Goal: Transaction & Acquisition: Purchase product/service

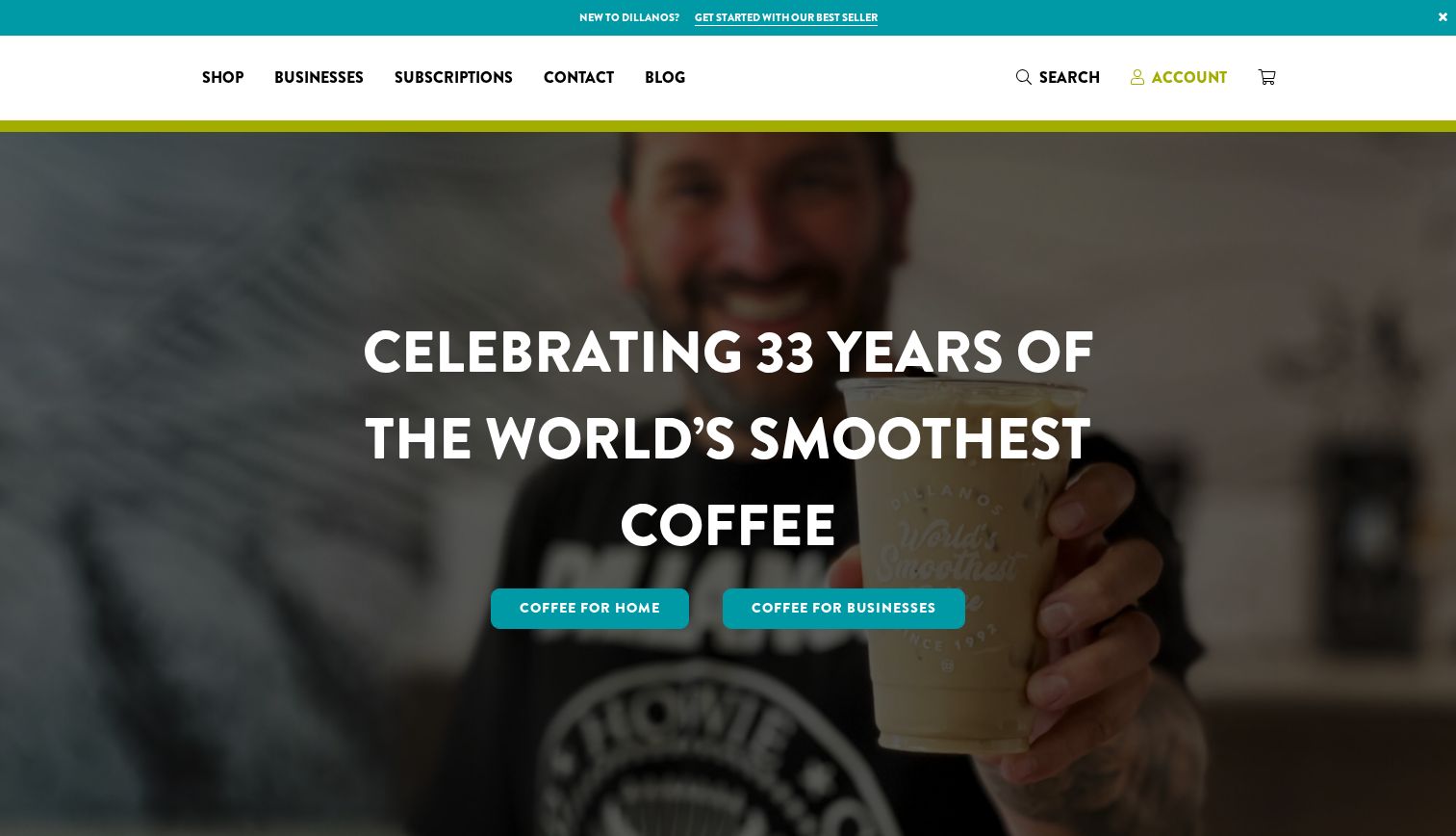
click at [1176, 79] on span "Account" at bounding box center [1189, 77] width 75 height 23
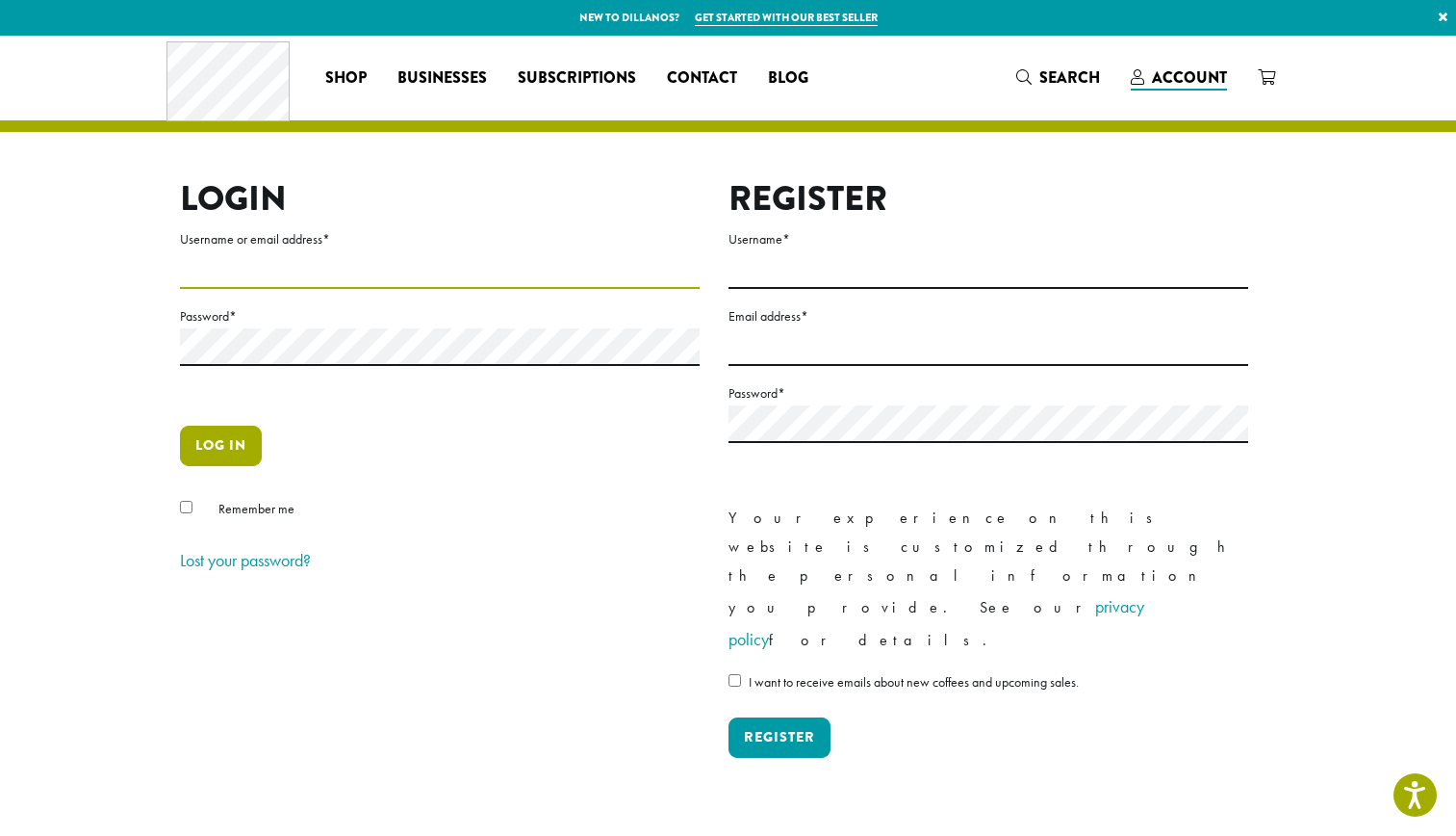
type input "**********"
click at [207, 442] on button "Log in" at bounding box center [221, 445] width 82 height 40
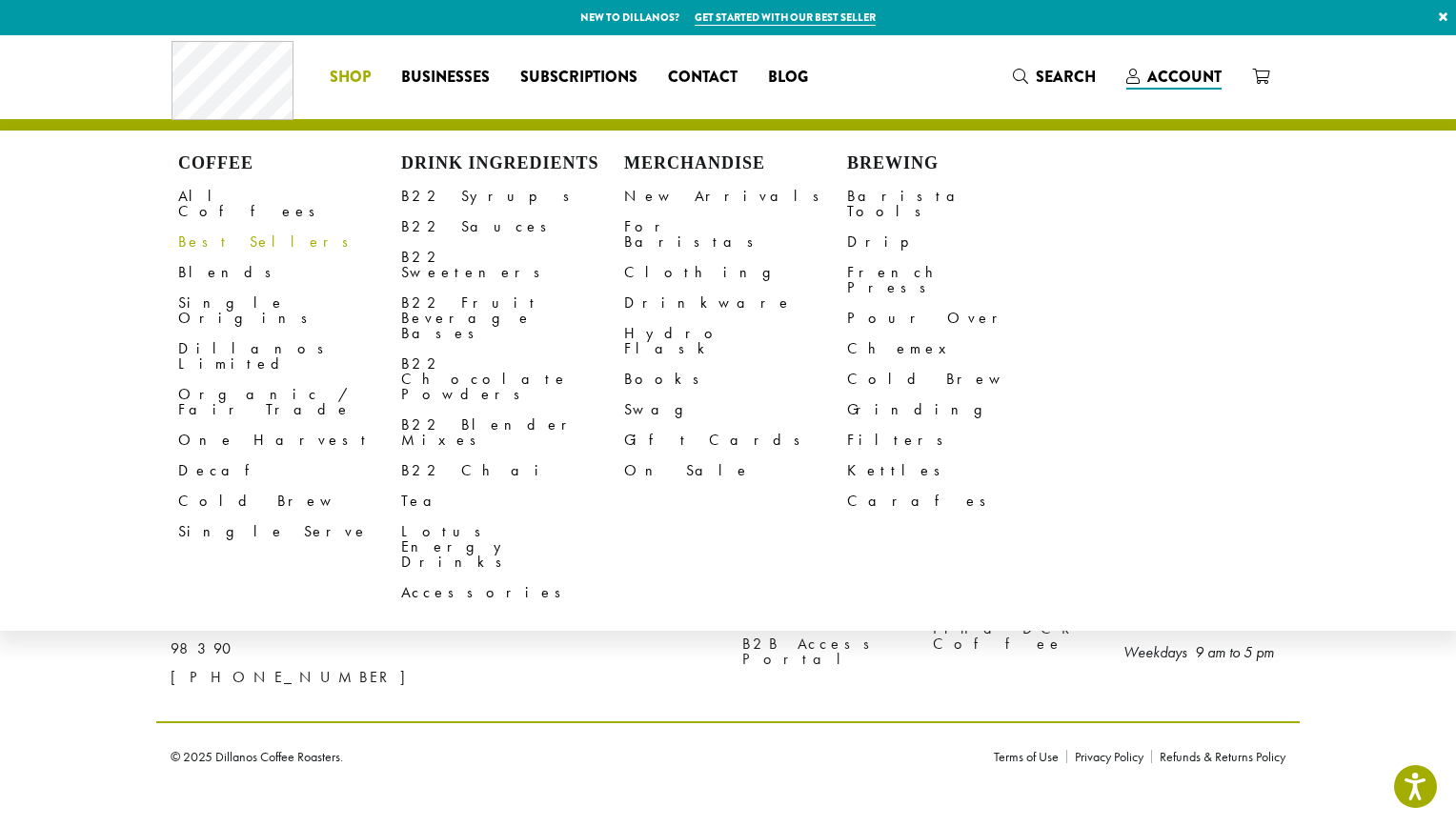
click at [218, 227] on link "Best Sellers" at bounding box center [290, 241] width 223 height 30
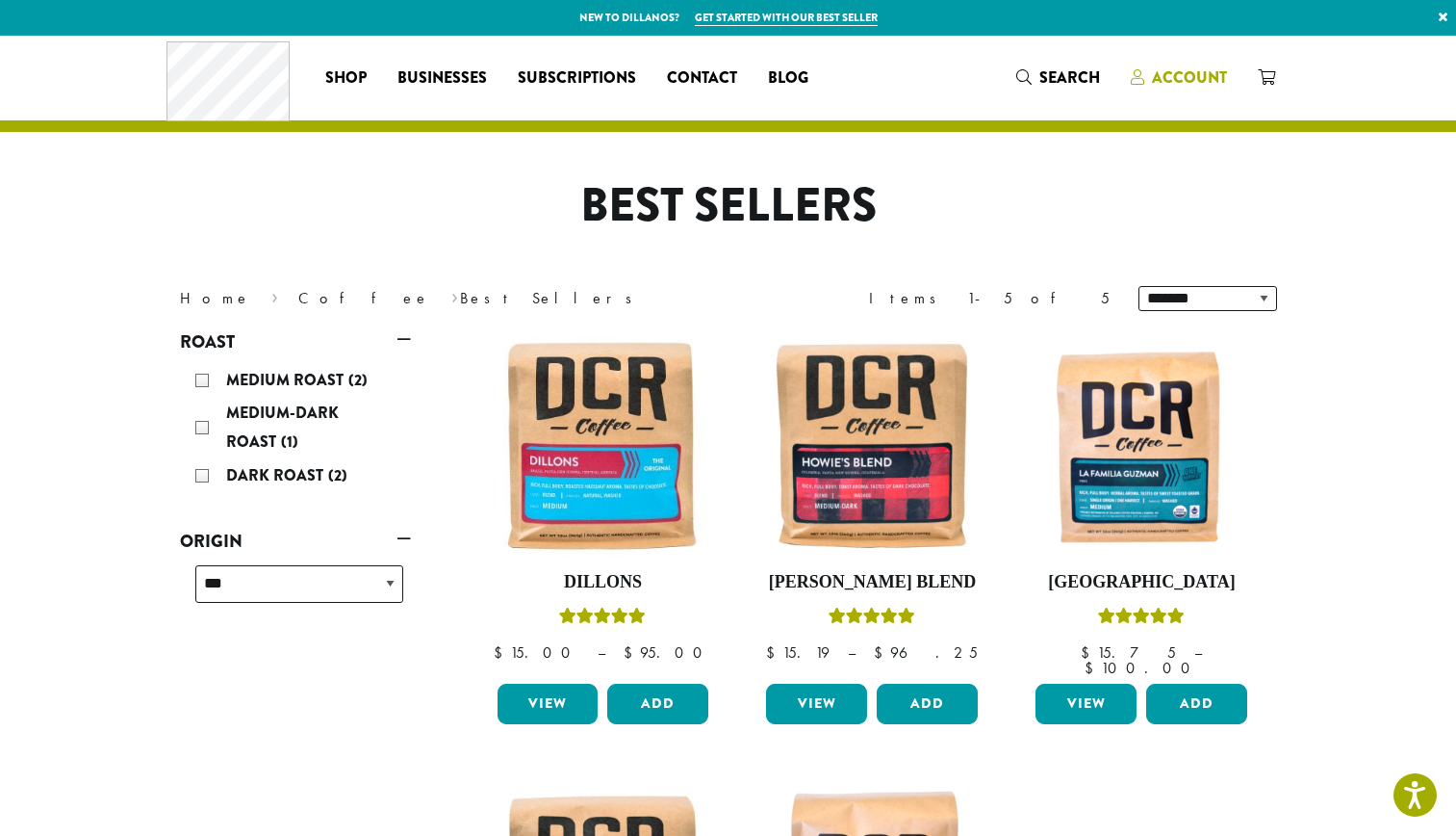
click at [1180, 89] on span "Account" at bounding box center [1179, 78] width 96 height 24
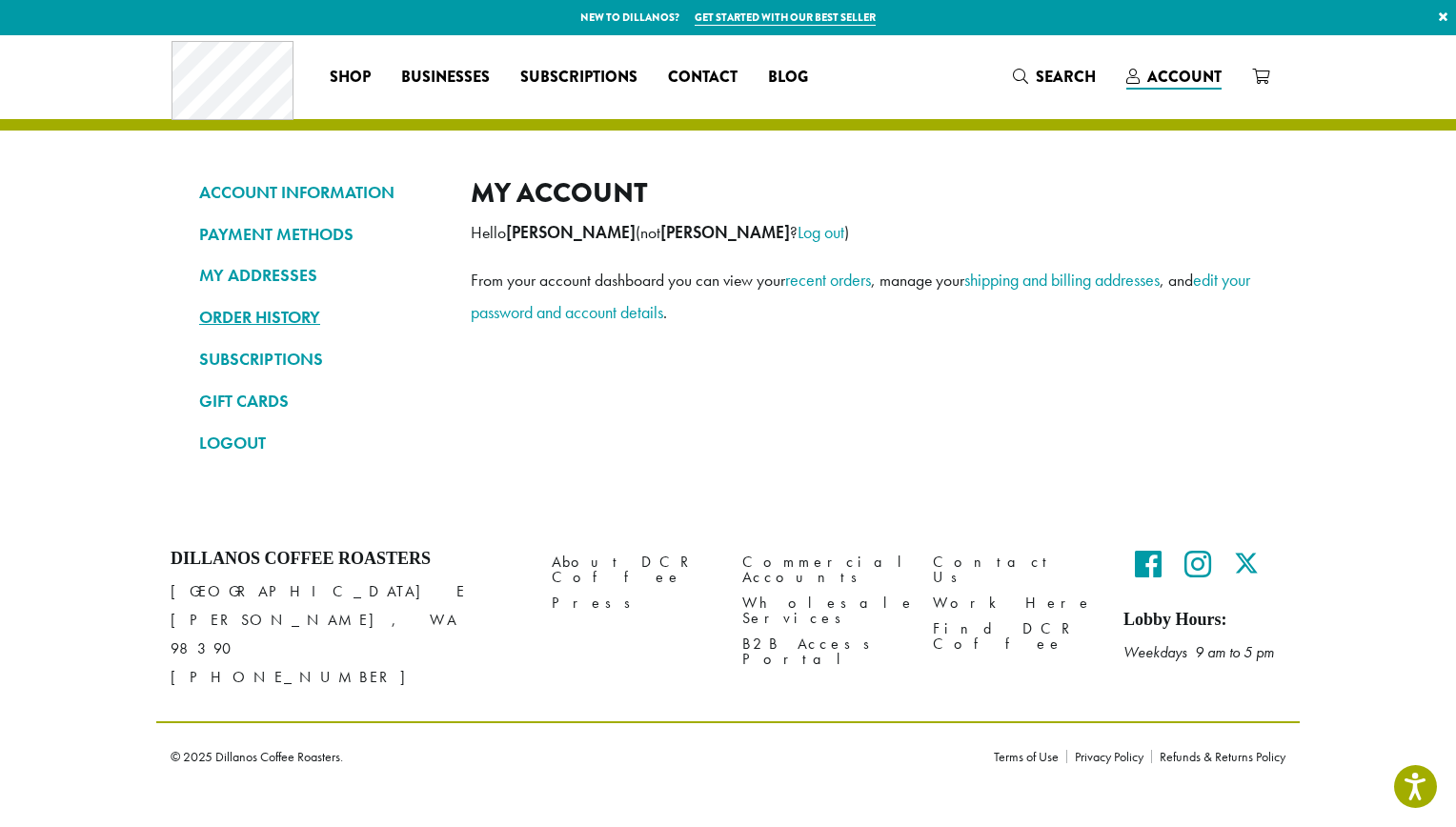
click at [290, 310] on link "ORDER HISTORY" at bounding box center [321, 317] width 243 height 32
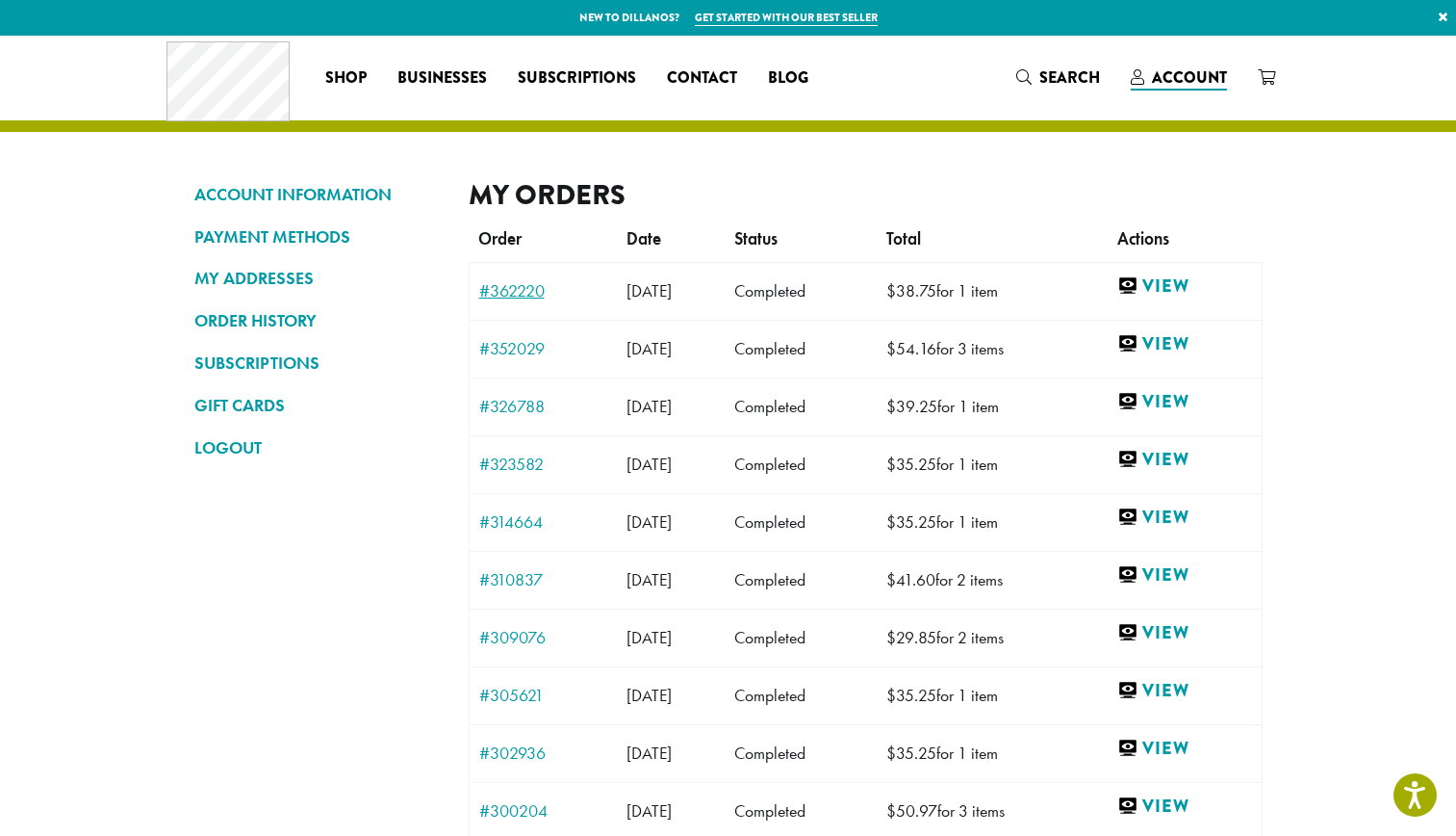
click at [489, 286] on link "#362220" at bounding box center [543, 291] width 128 height 18
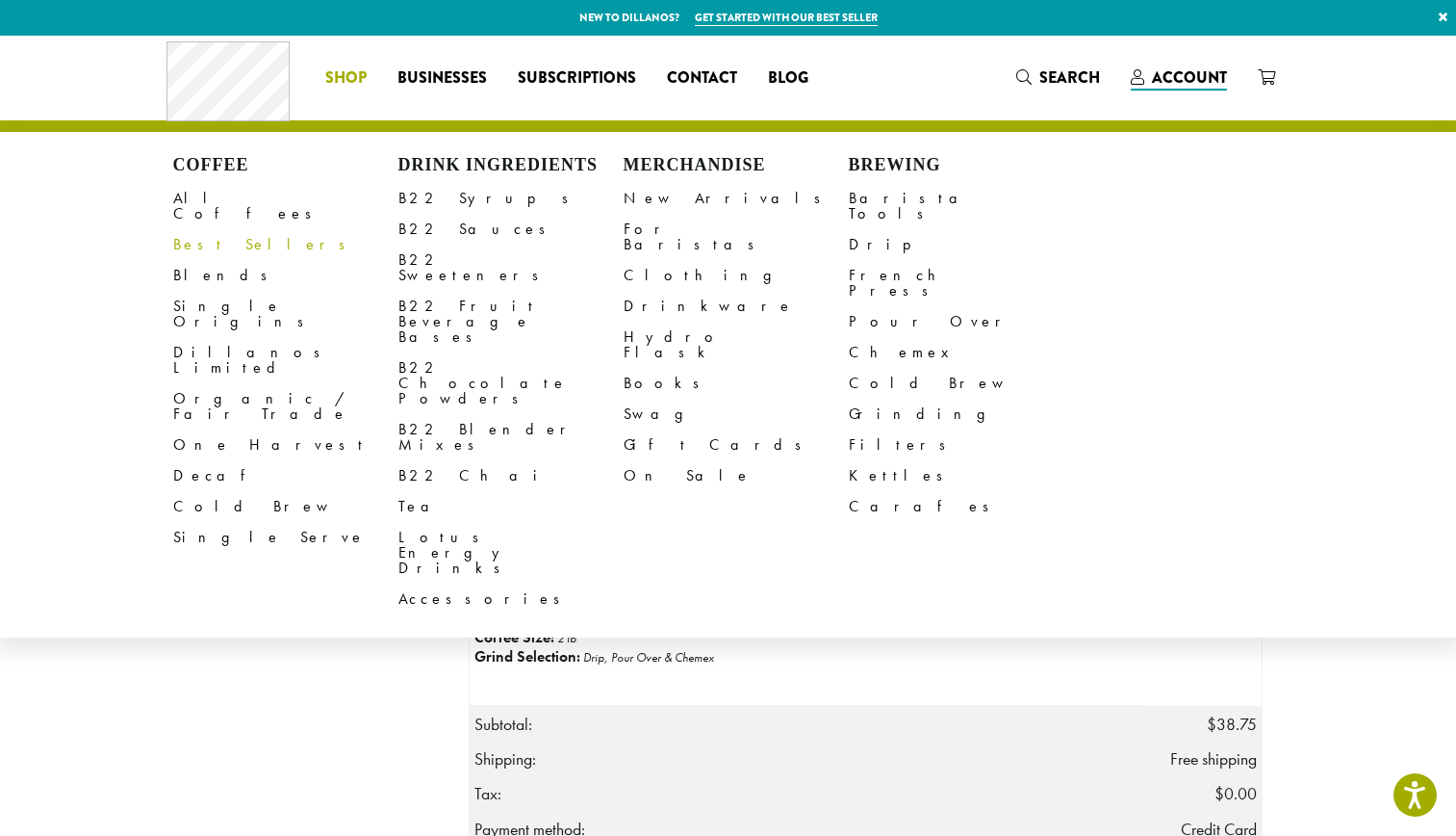
click at [214, 229] on link "Best Sellers" at bounding box center [286, 244] width 225 height 30
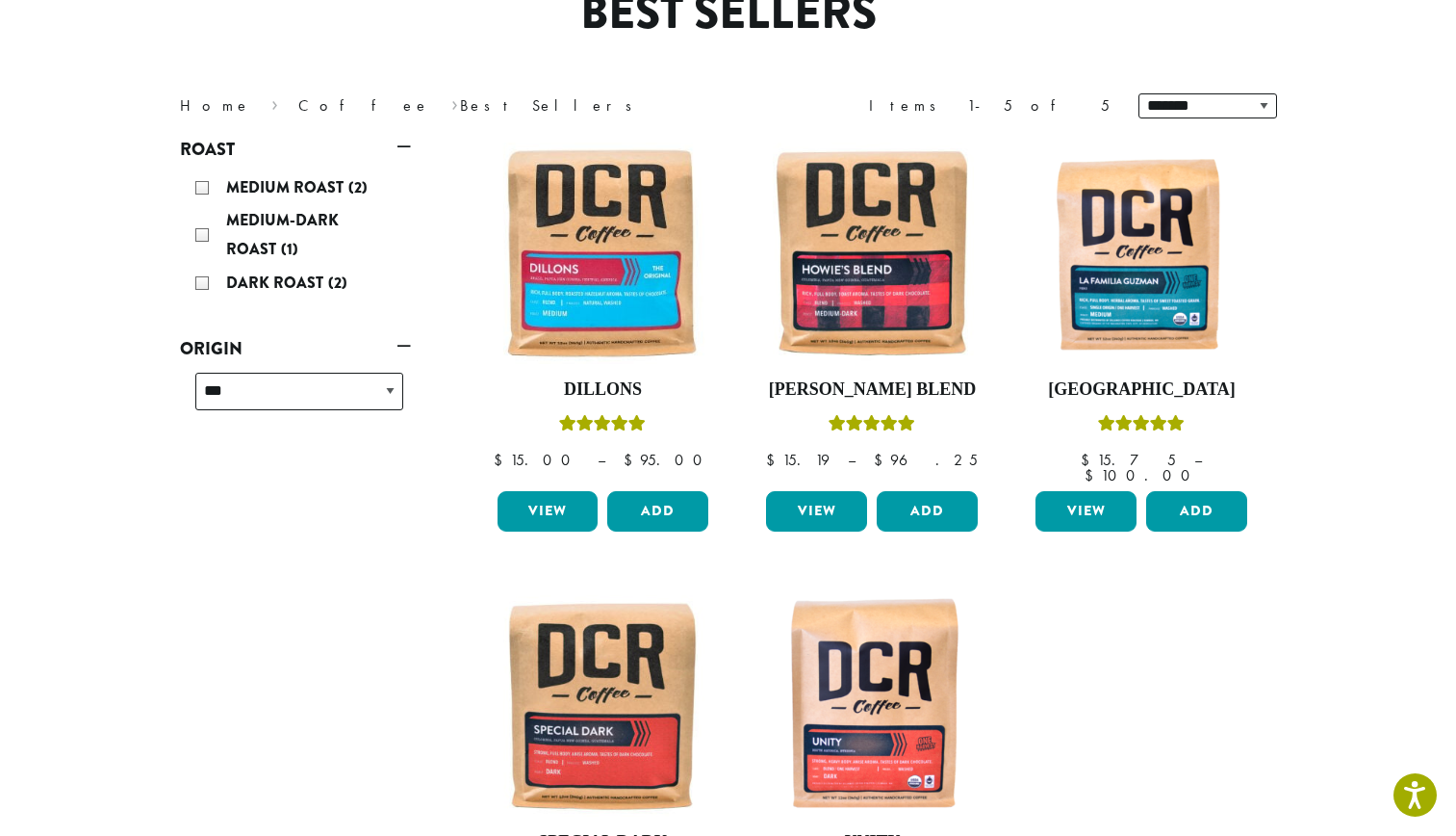
scroll to position [347, 0]
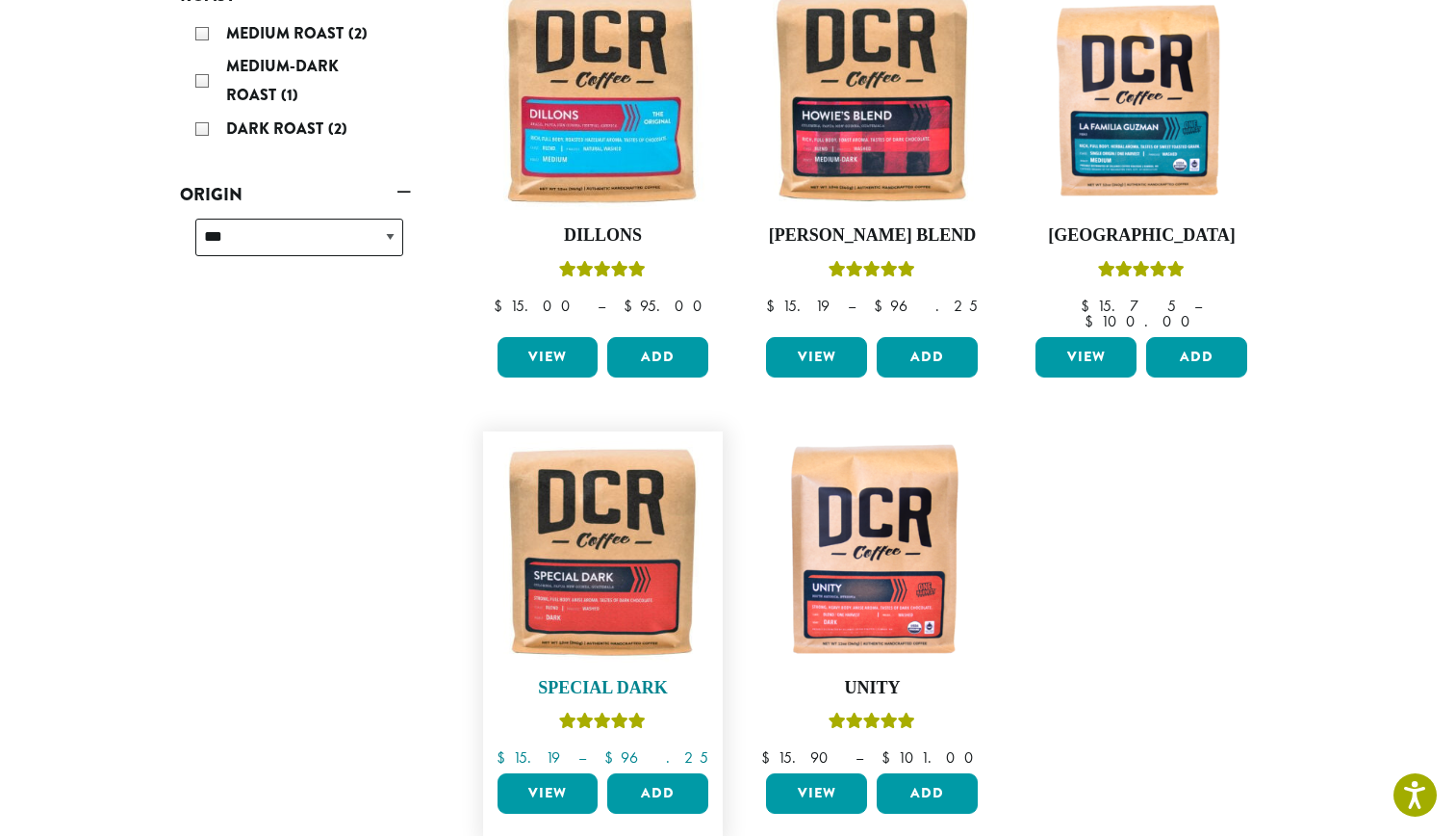
click at [629, 575] on img at bounding box center [603, 552] width 221 height 221
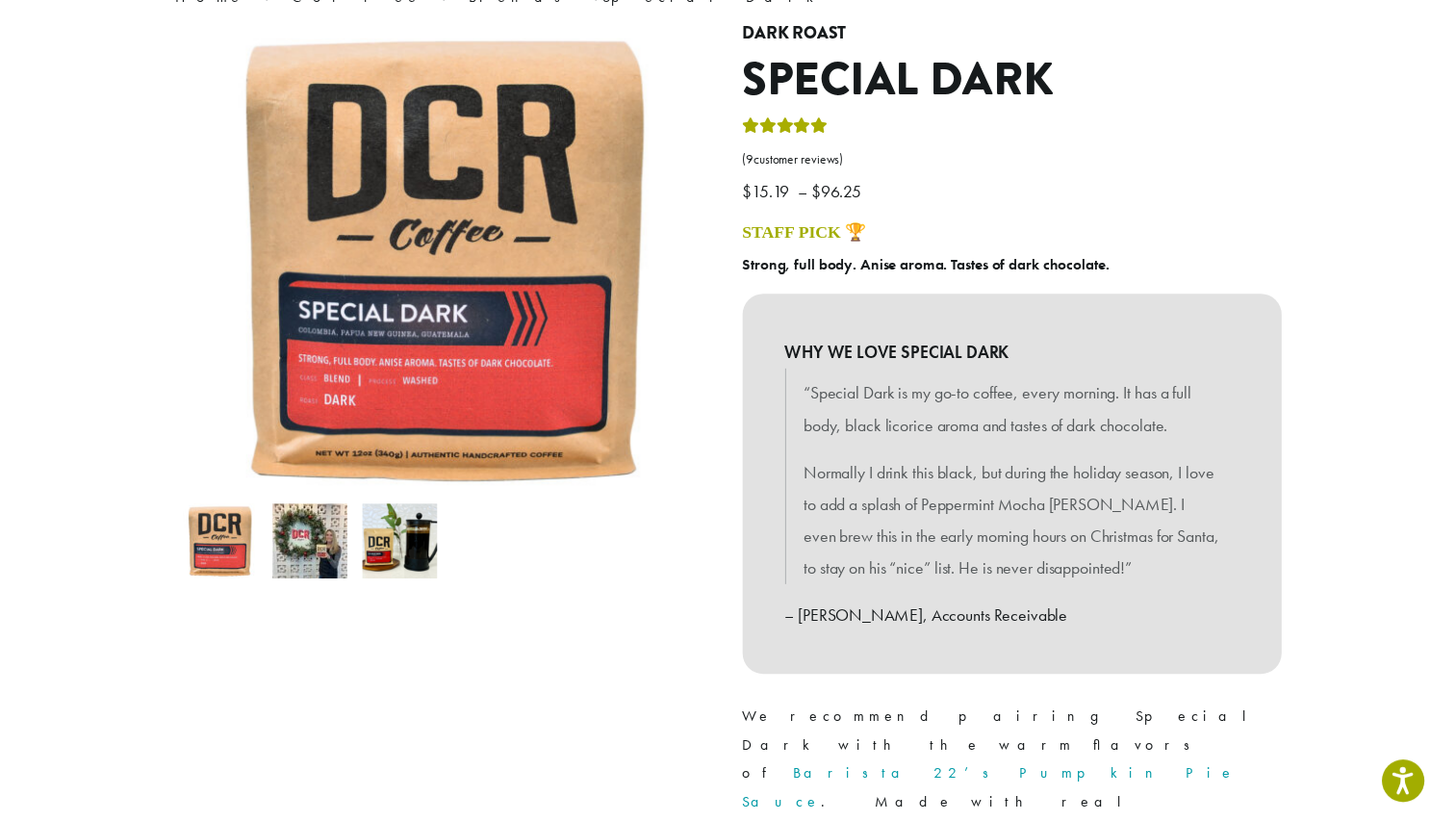
scroll to position [385, 0]
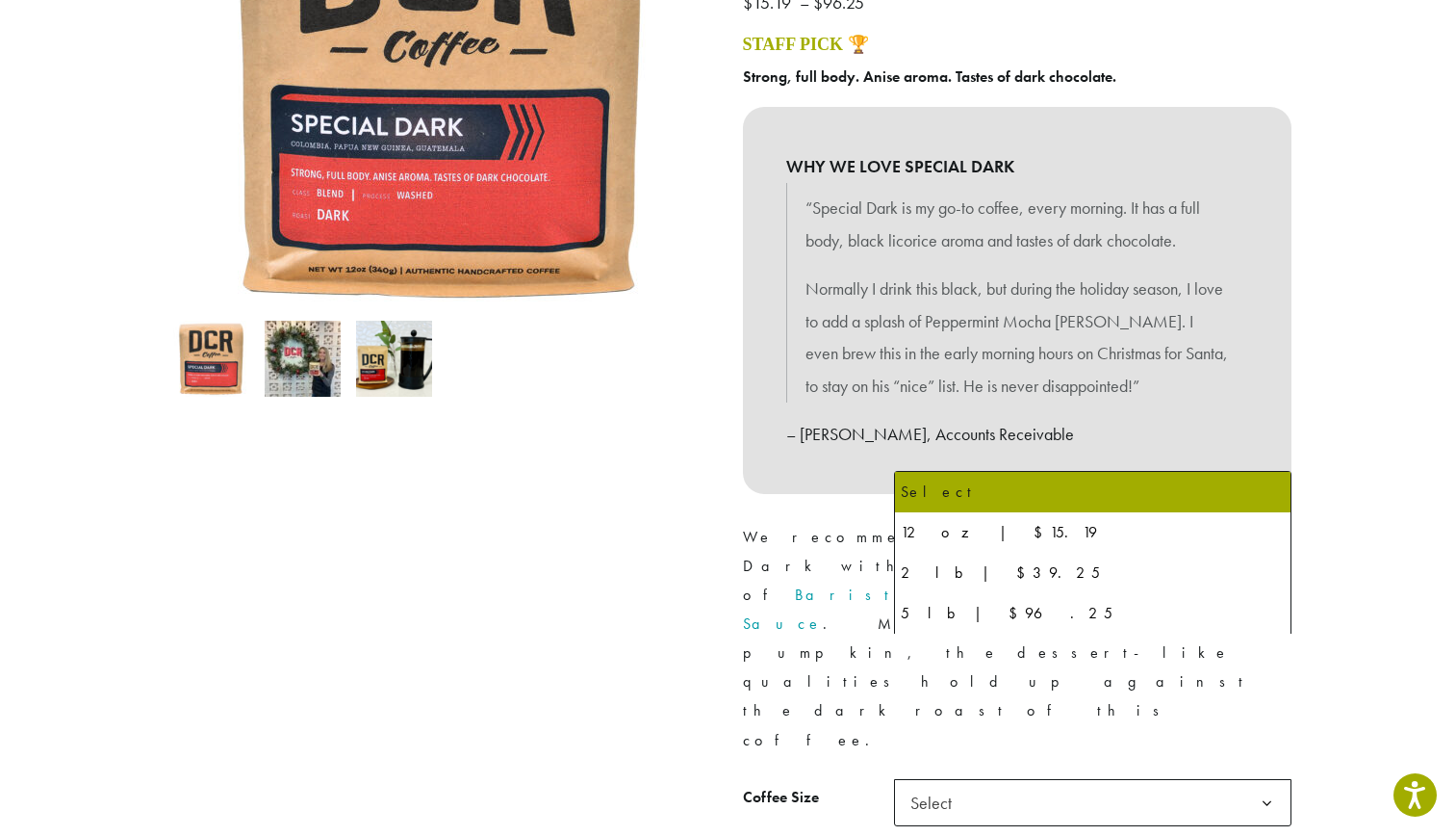
click at [1280, 780] on b at bounding box center [1267, 804] width 47 height 47
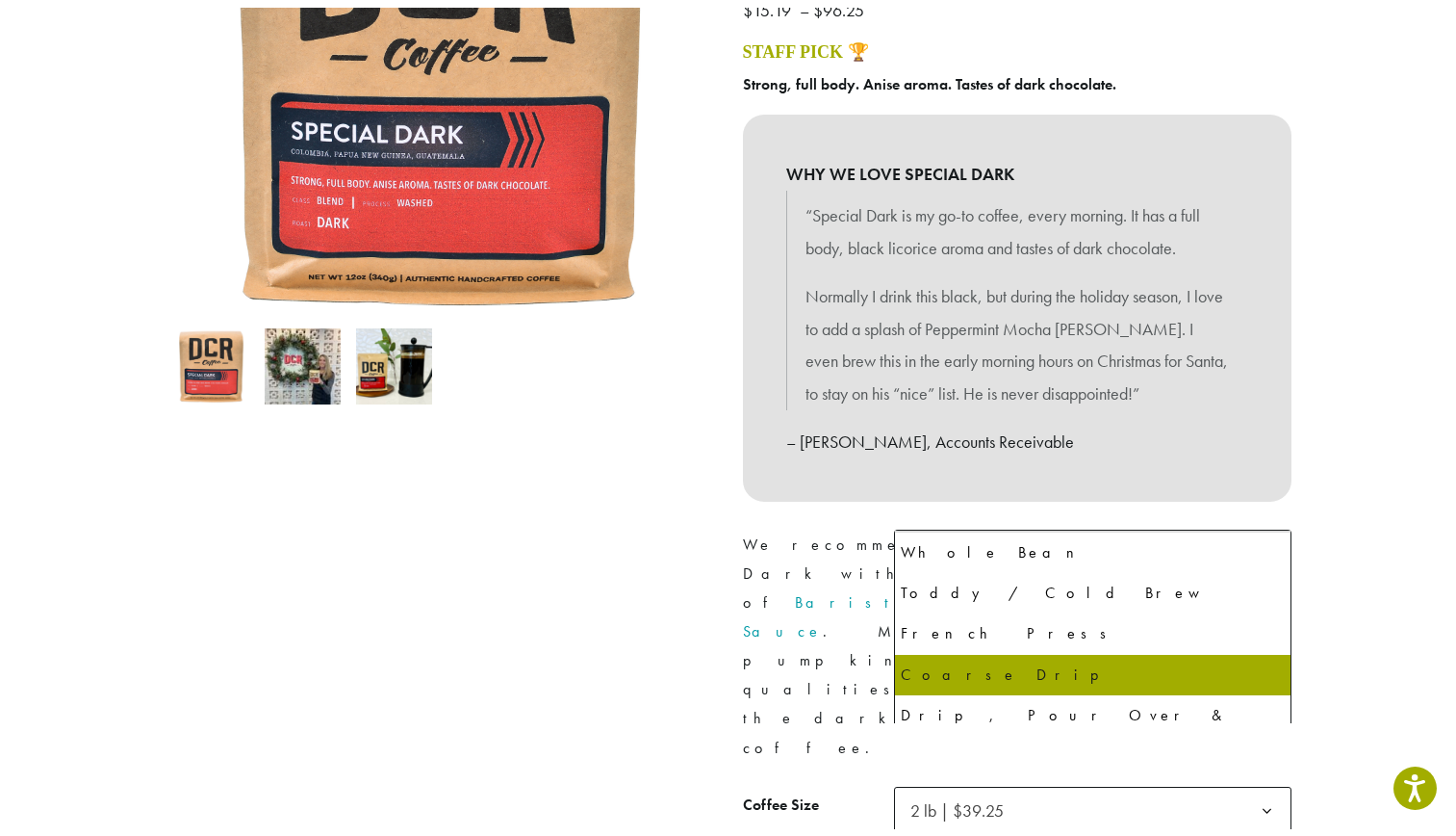
scroll to position [77, 0]
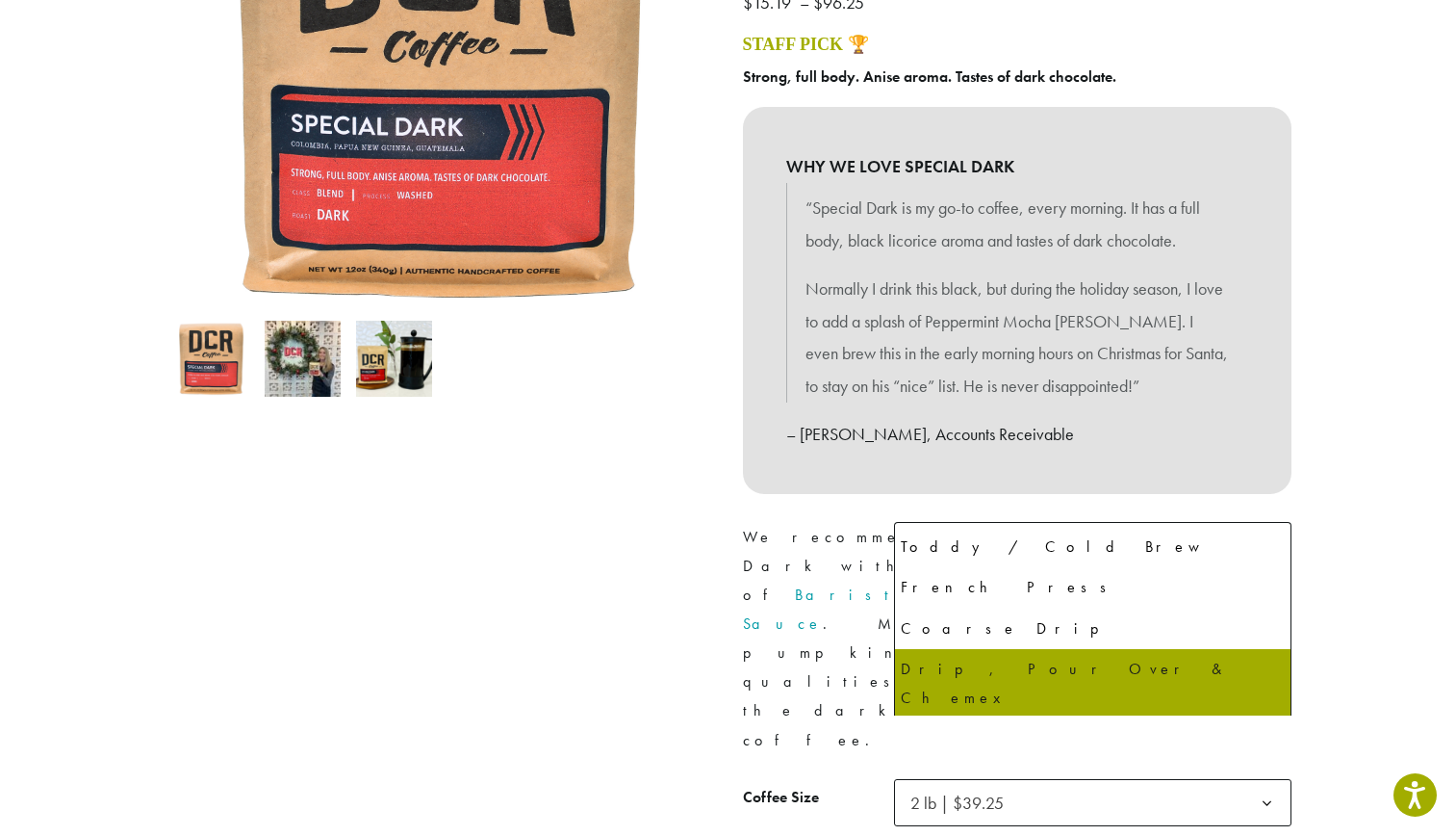
select select "**********"
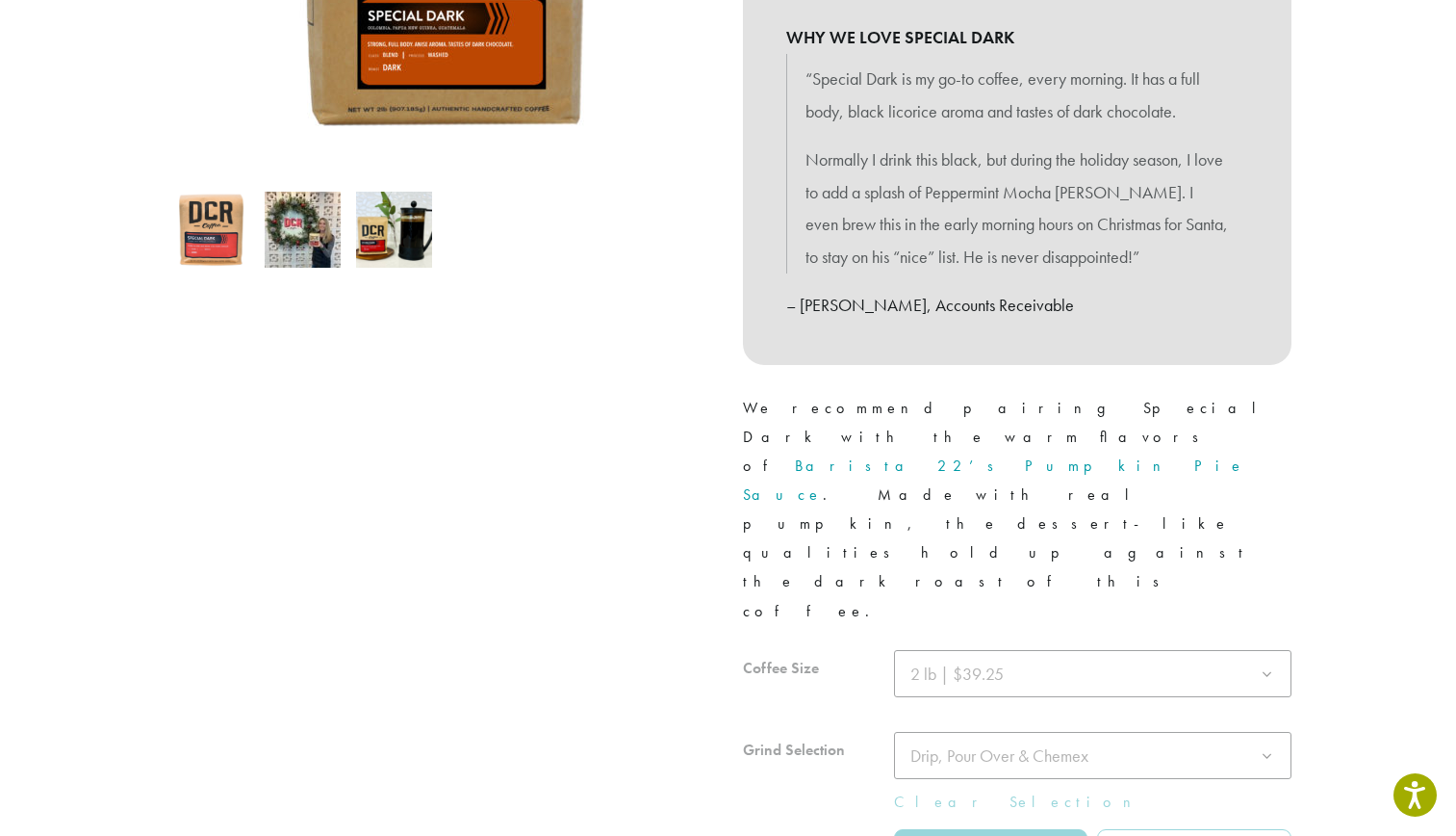
scroll to position [552, 0]
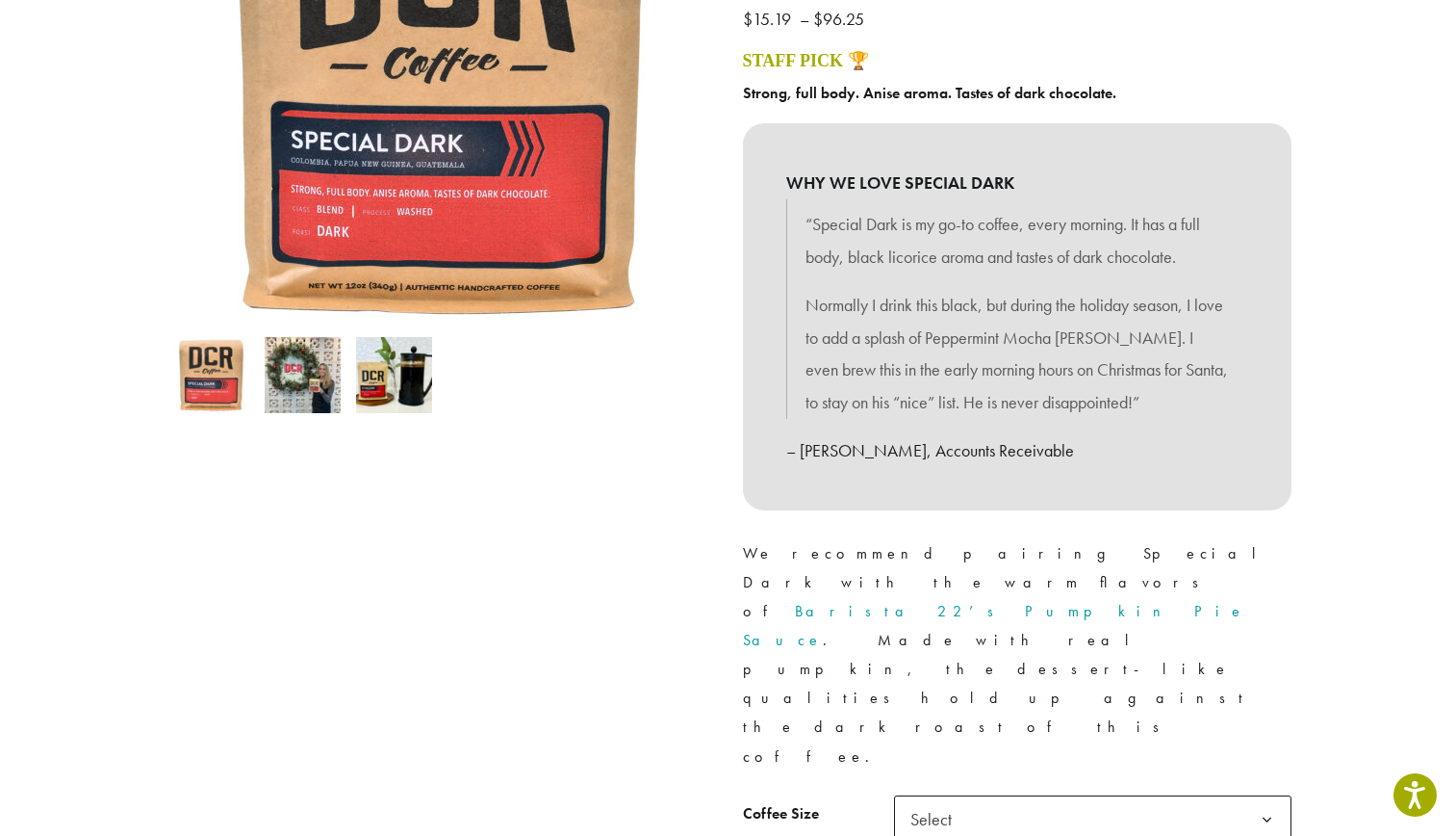
scroll to position [385, 0]
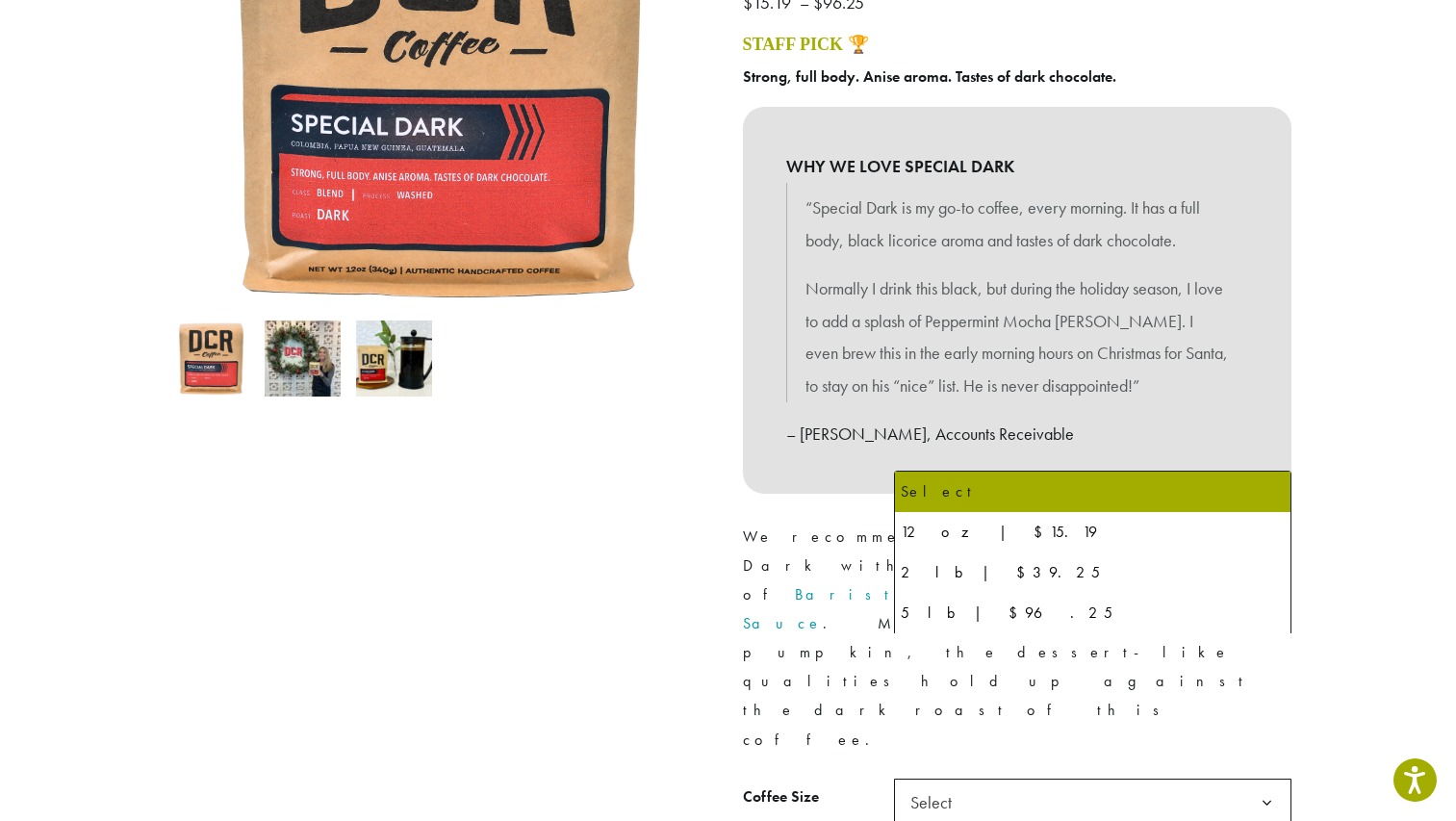
click at [1266, 780] on b at bounding box center [1267, 803] width 47 height 47
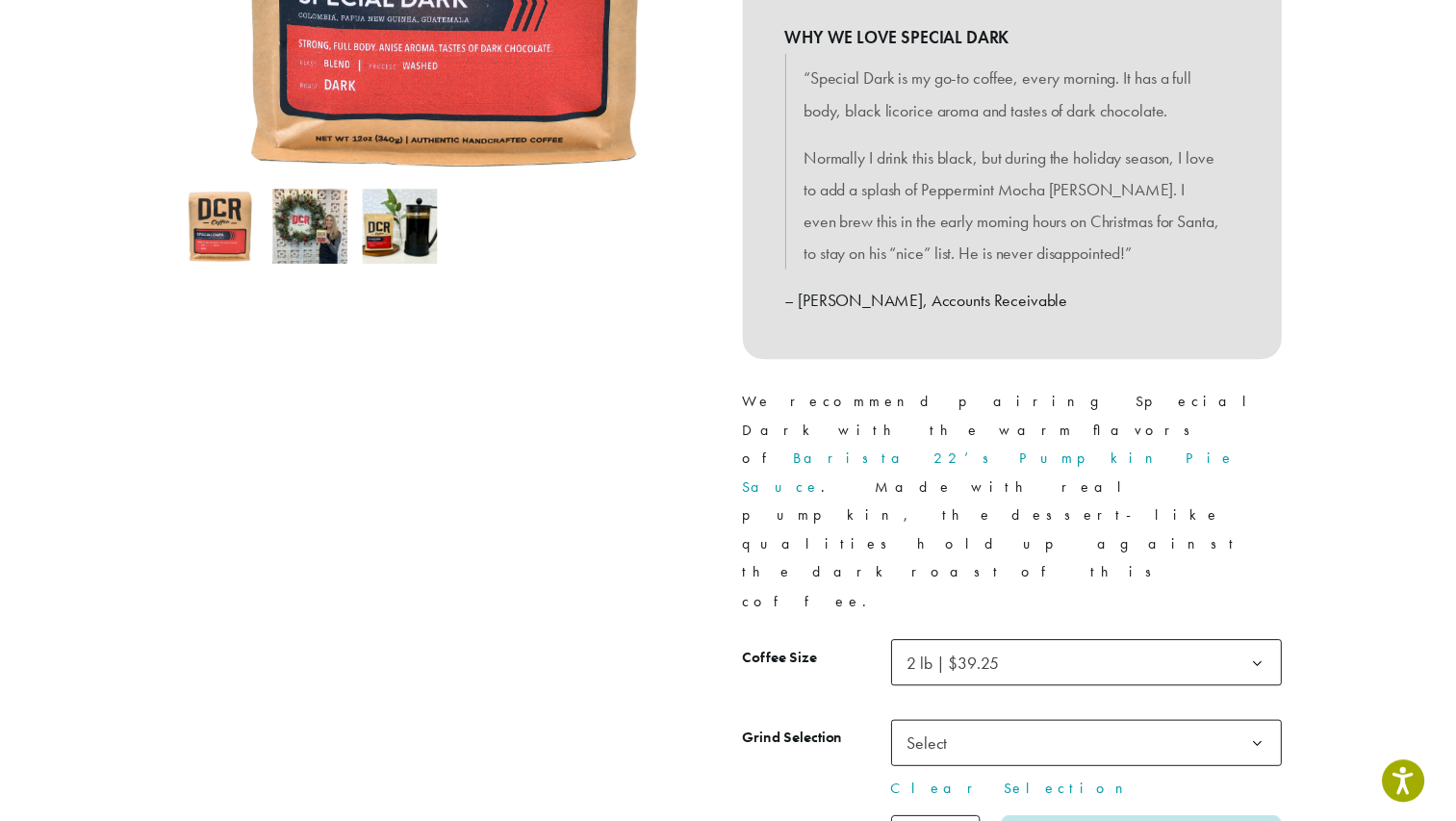
scroll to position [590, 0]
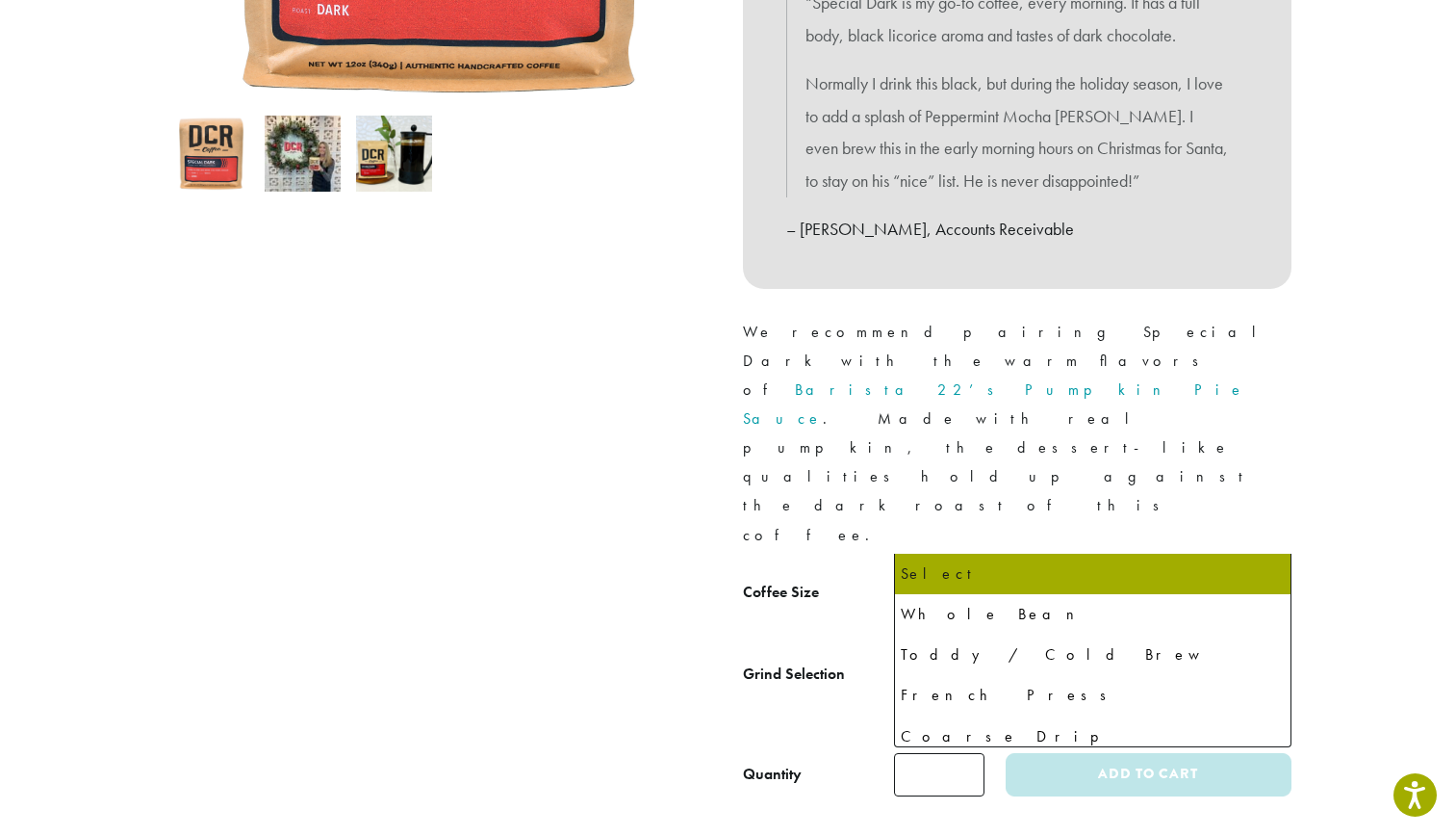
click at [1266, 657] on b at bounding box center [1267, 680] width 47 height 47
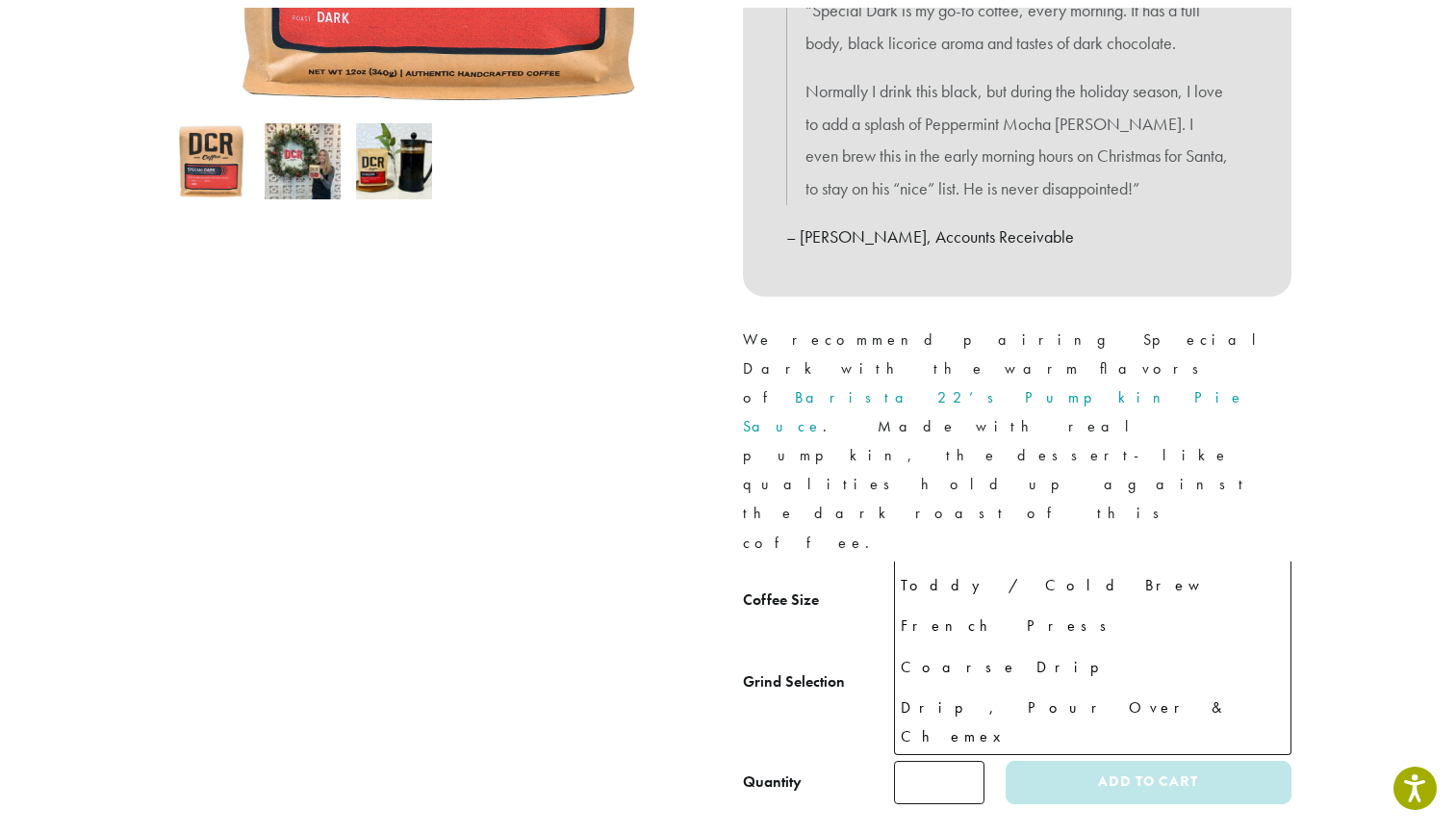
scroll to position [116, 0]
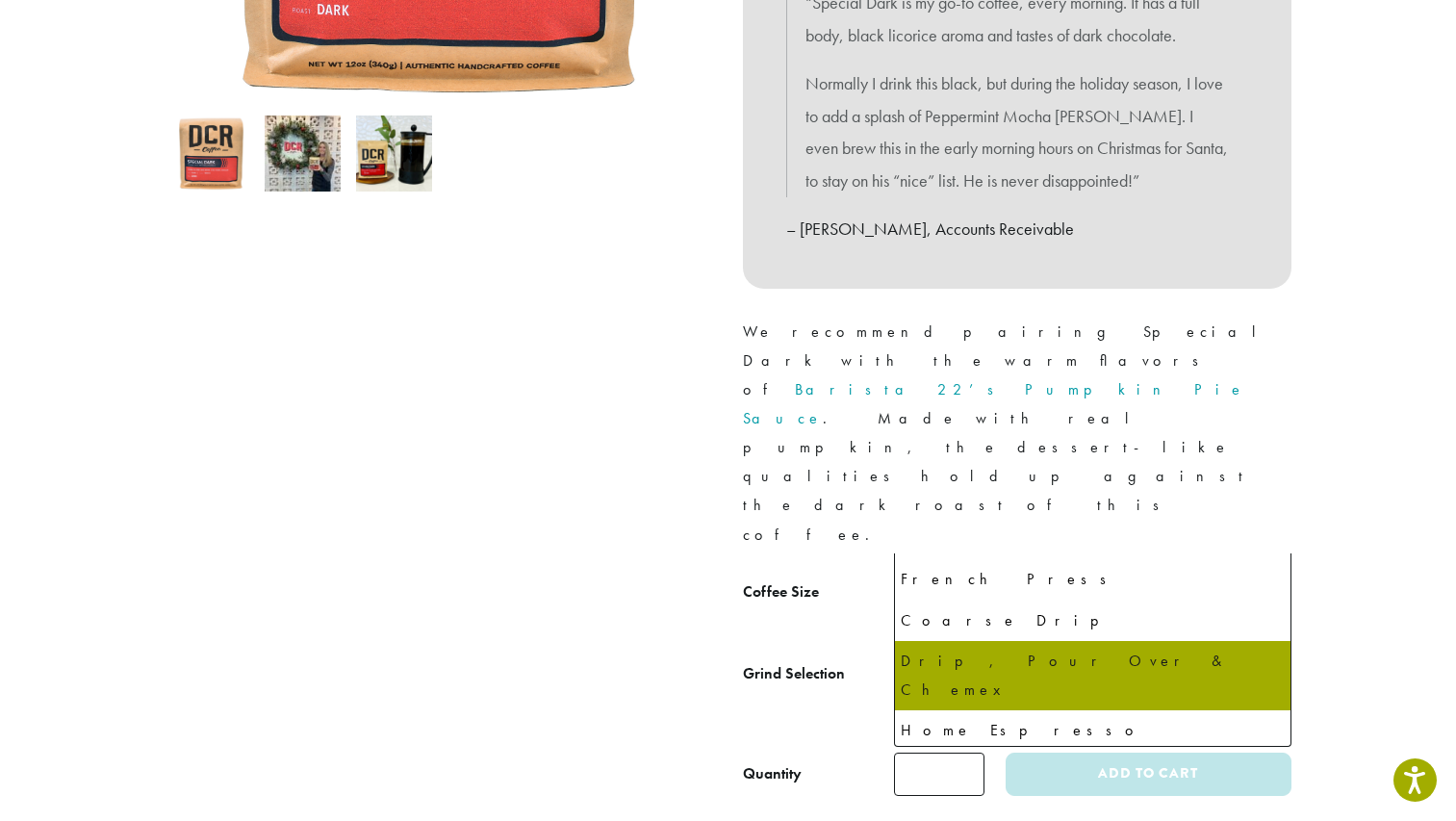
select select "**********"
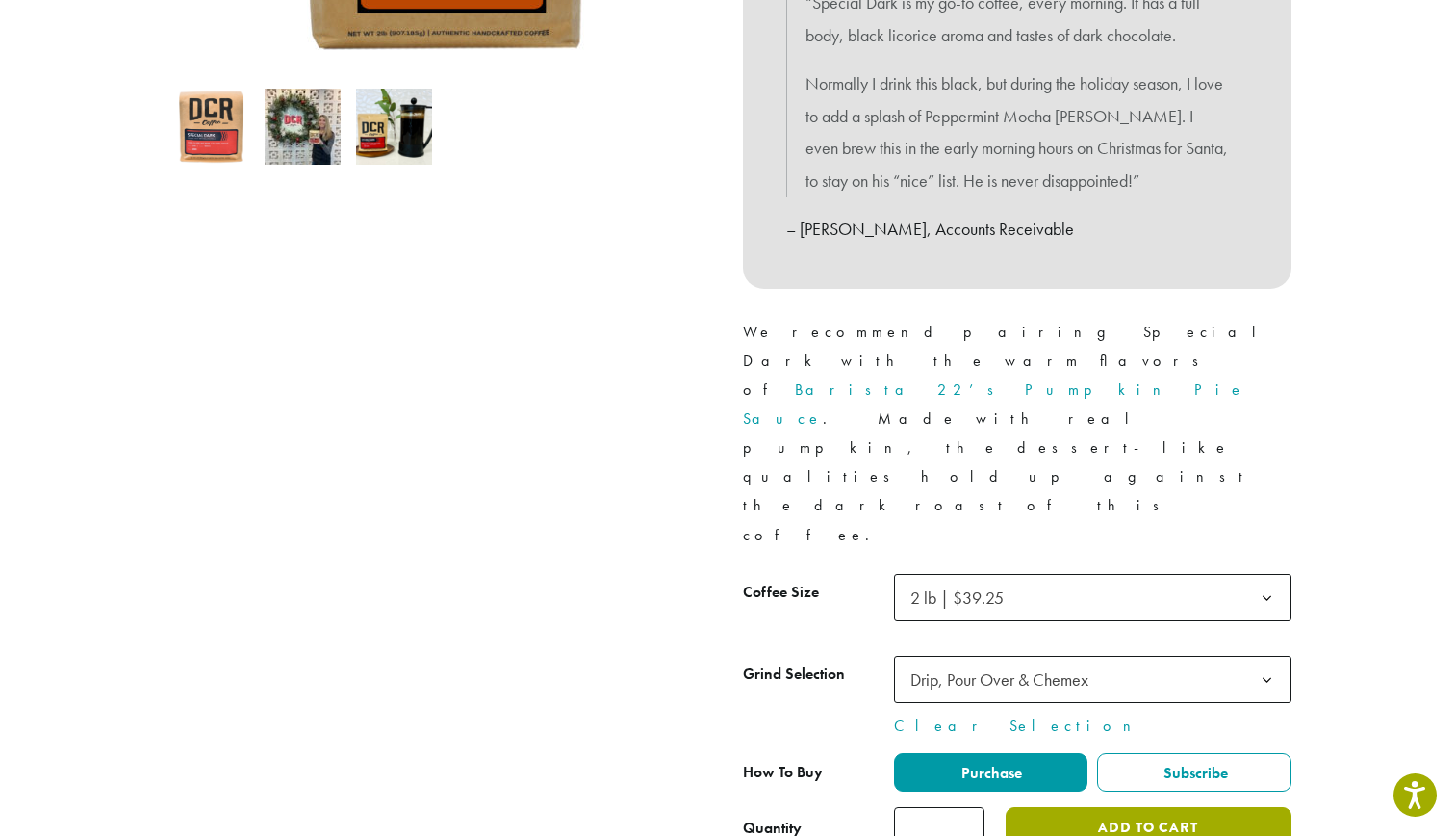
click at [1227, 807] on button "Add to cart" at bounding box center [1148, 828] width 285 height 43
click at [1186, 807] on button "Add to cart" at bounding box center [1148, 828] width 285 height 43
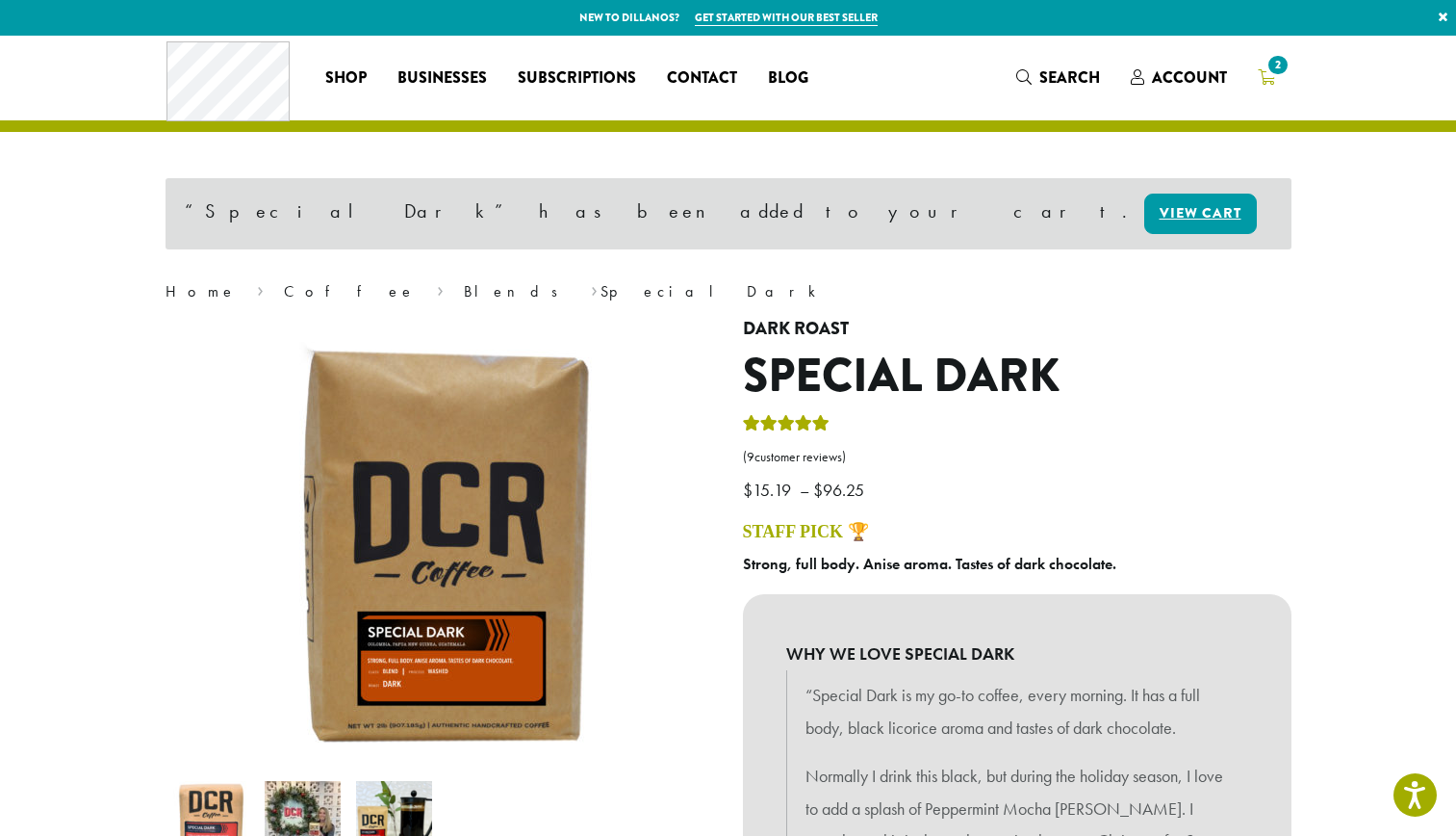
click at [1278, 62] on span "2" at bounding box center [1277, 65] width 26 height 26
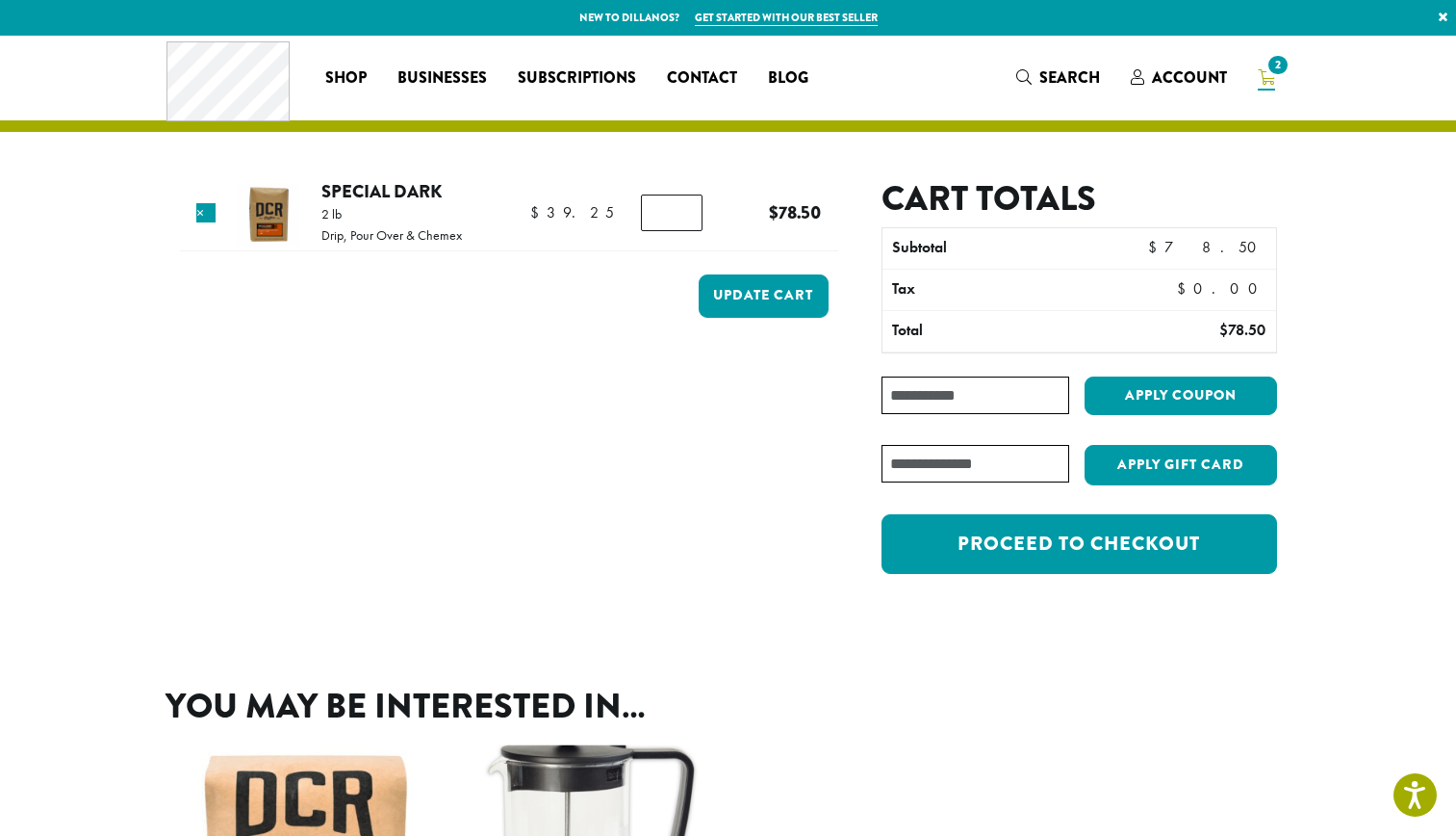
type input "*"
click at [682, 219] on input "*" at bounding box center [671, 212] width 62 height 36
click at [754, 294] on button "Update cart" at bounding box center [763, 296] width 130 height 43
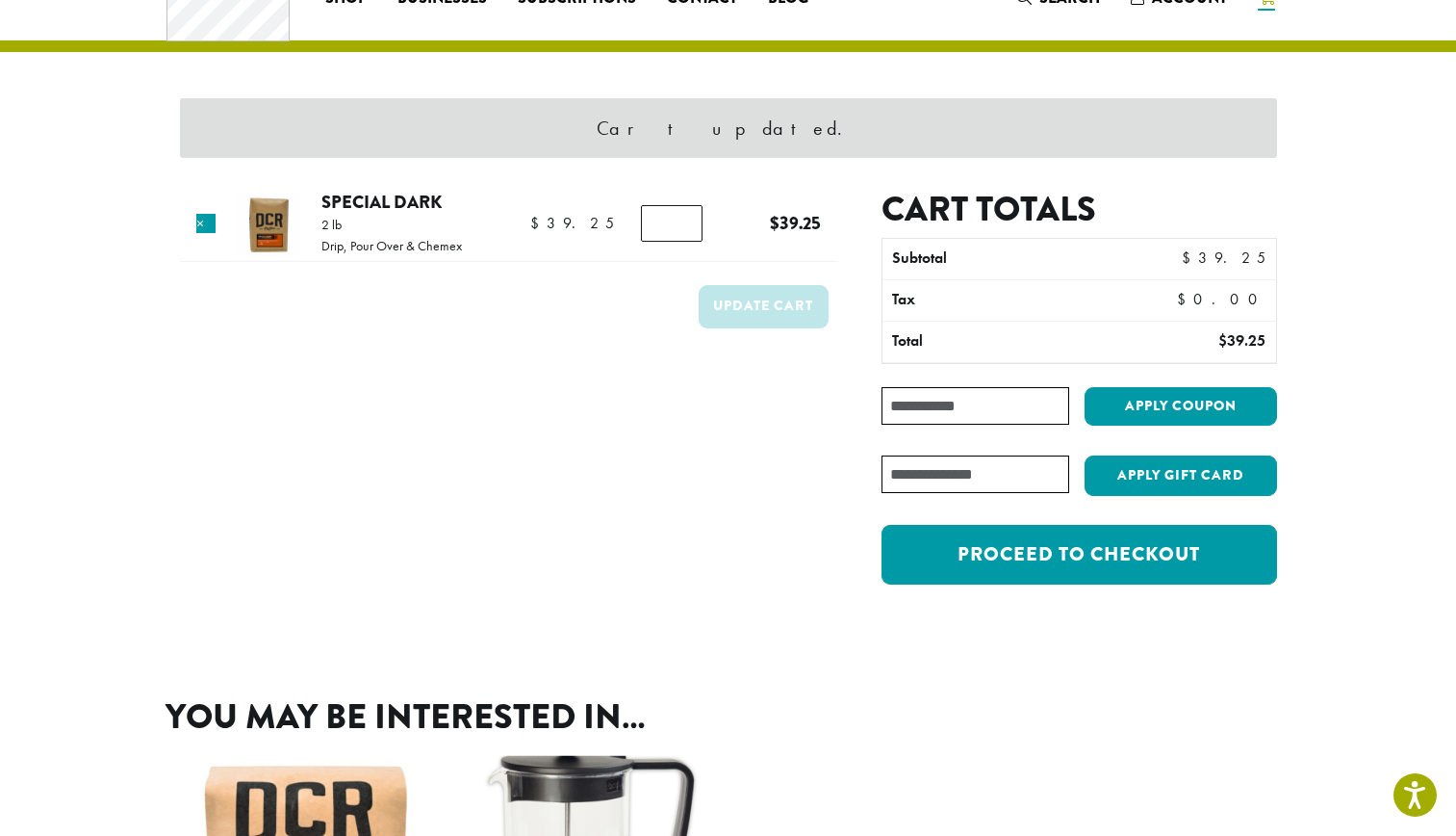
scroll to position [82, 0]
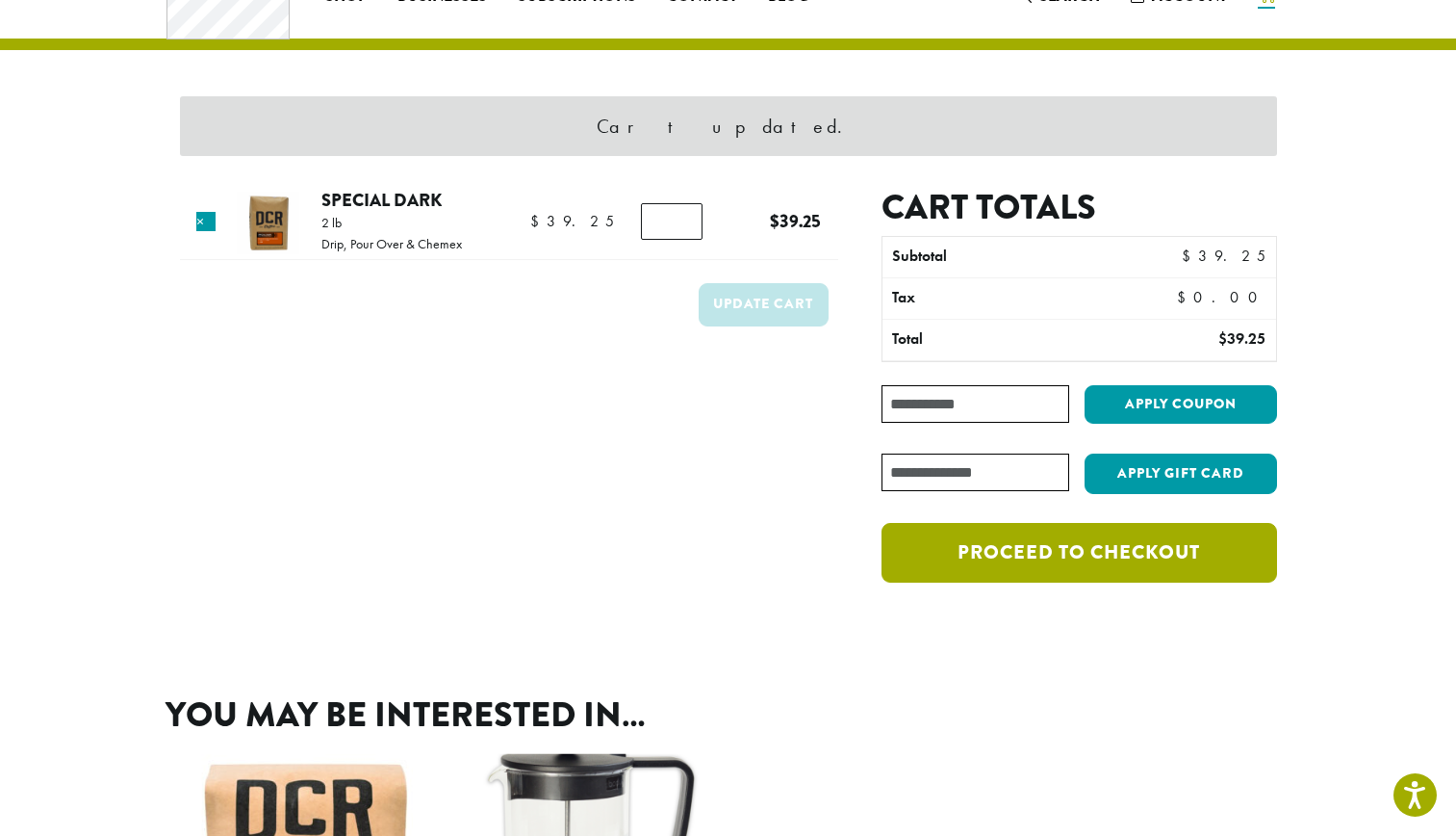
click at [1114, 545] on link "Proceed to checkout" at bounding box center [1078, 552] width 394 height 60
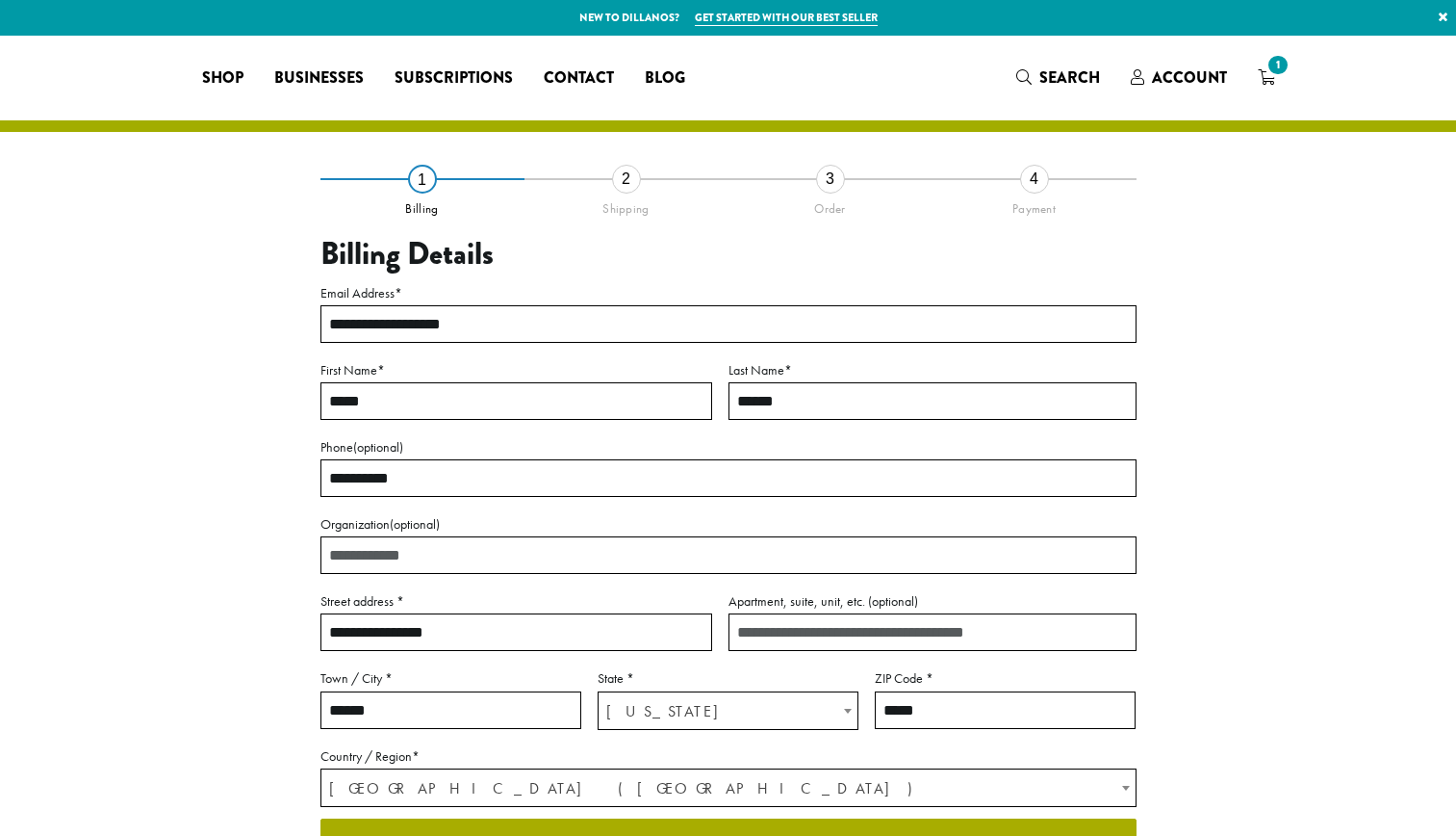
select select "**"
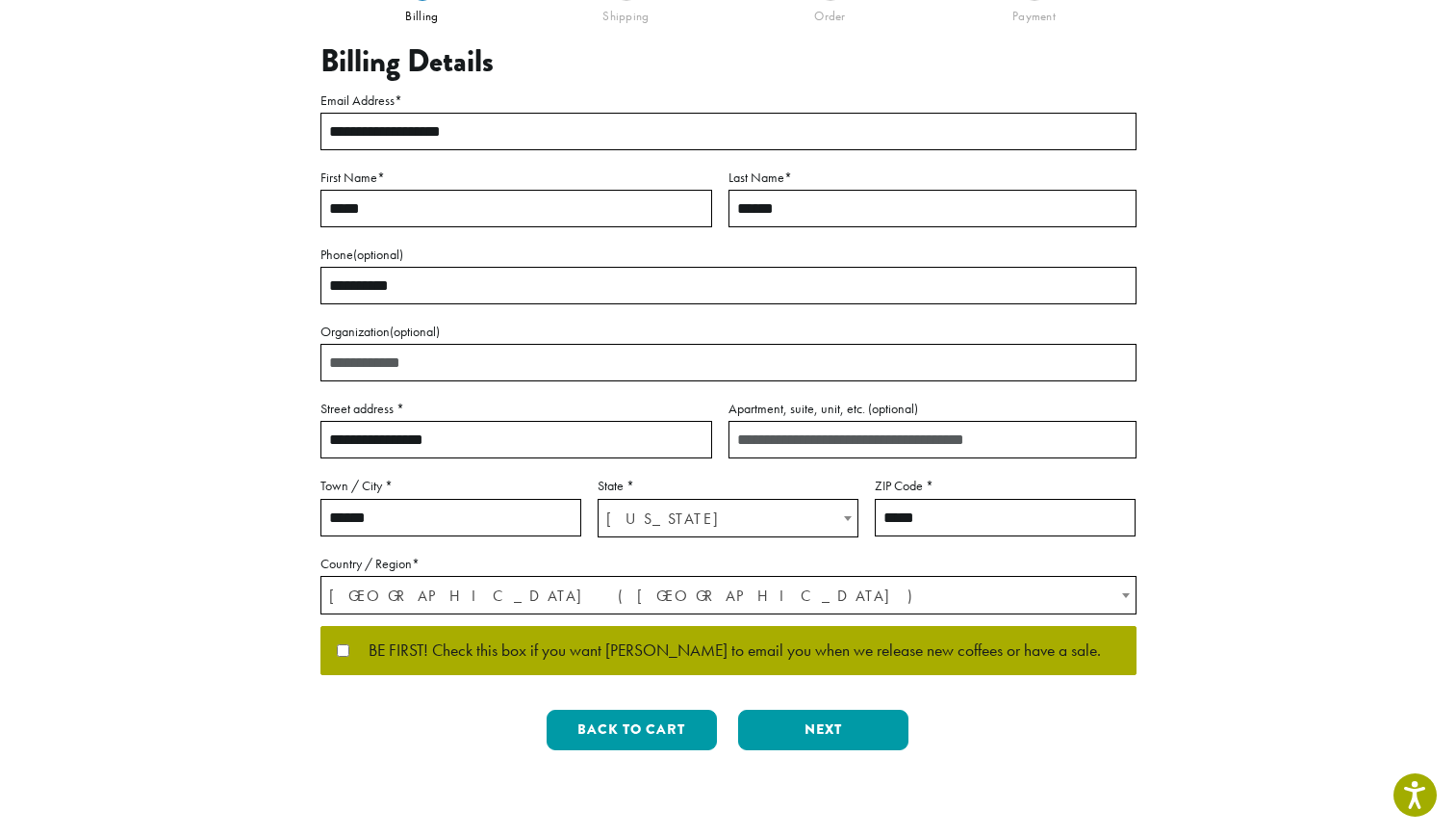
scroll to position [269, 0]
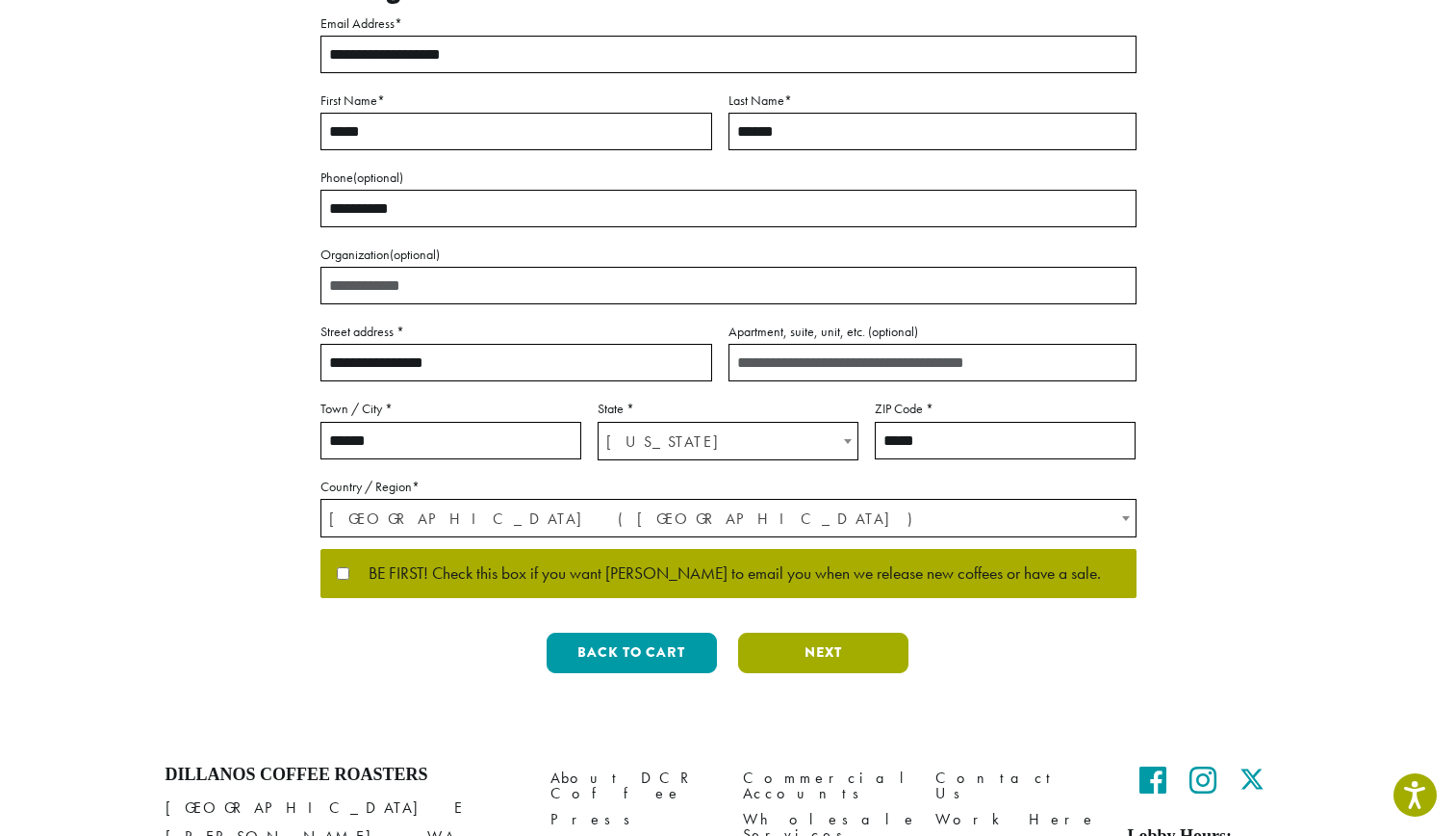
click at [817, 648] on button "Next" at bounding box center [823, 652] width 170 height 40
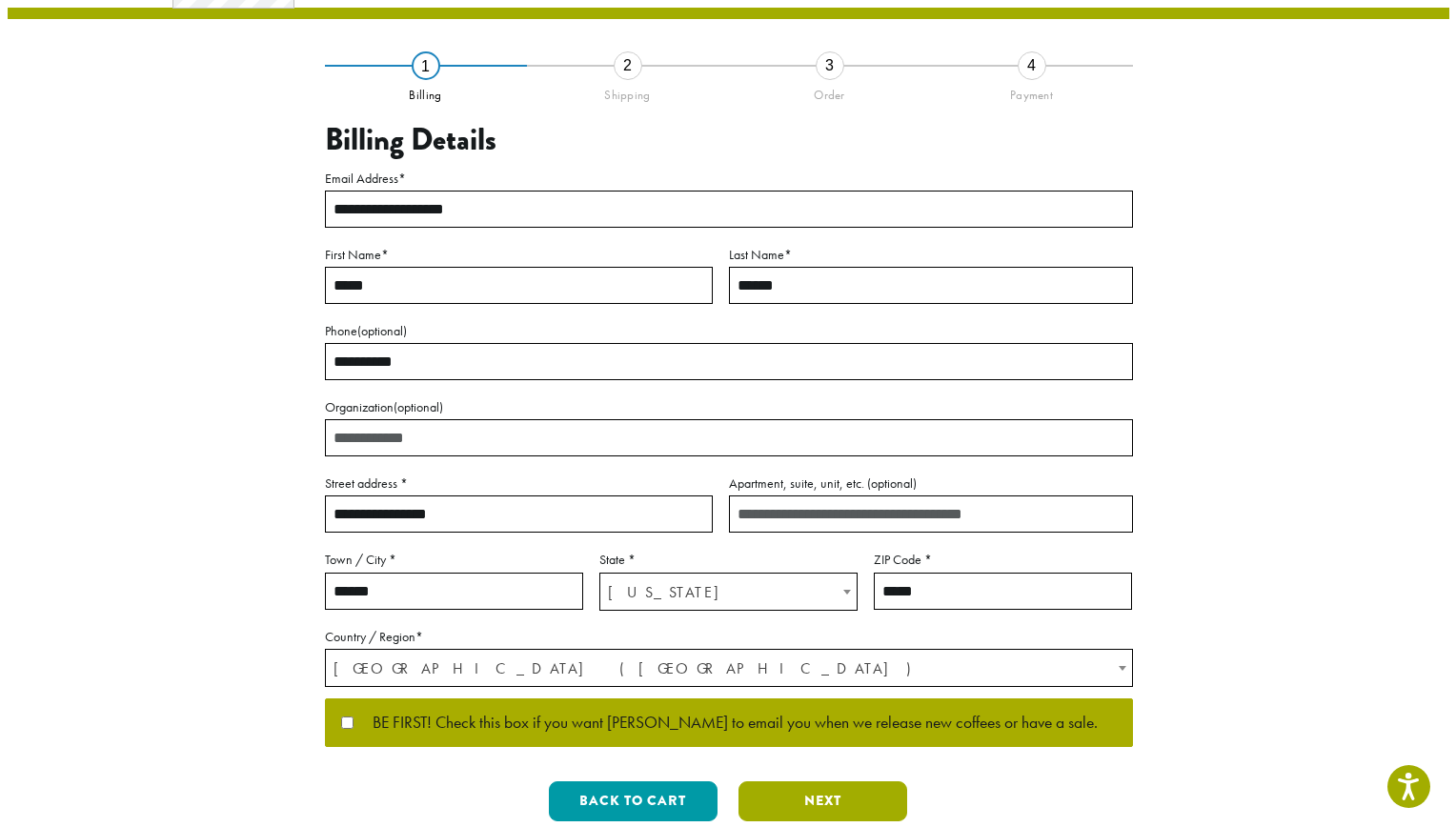
scroll to position [0, 0]
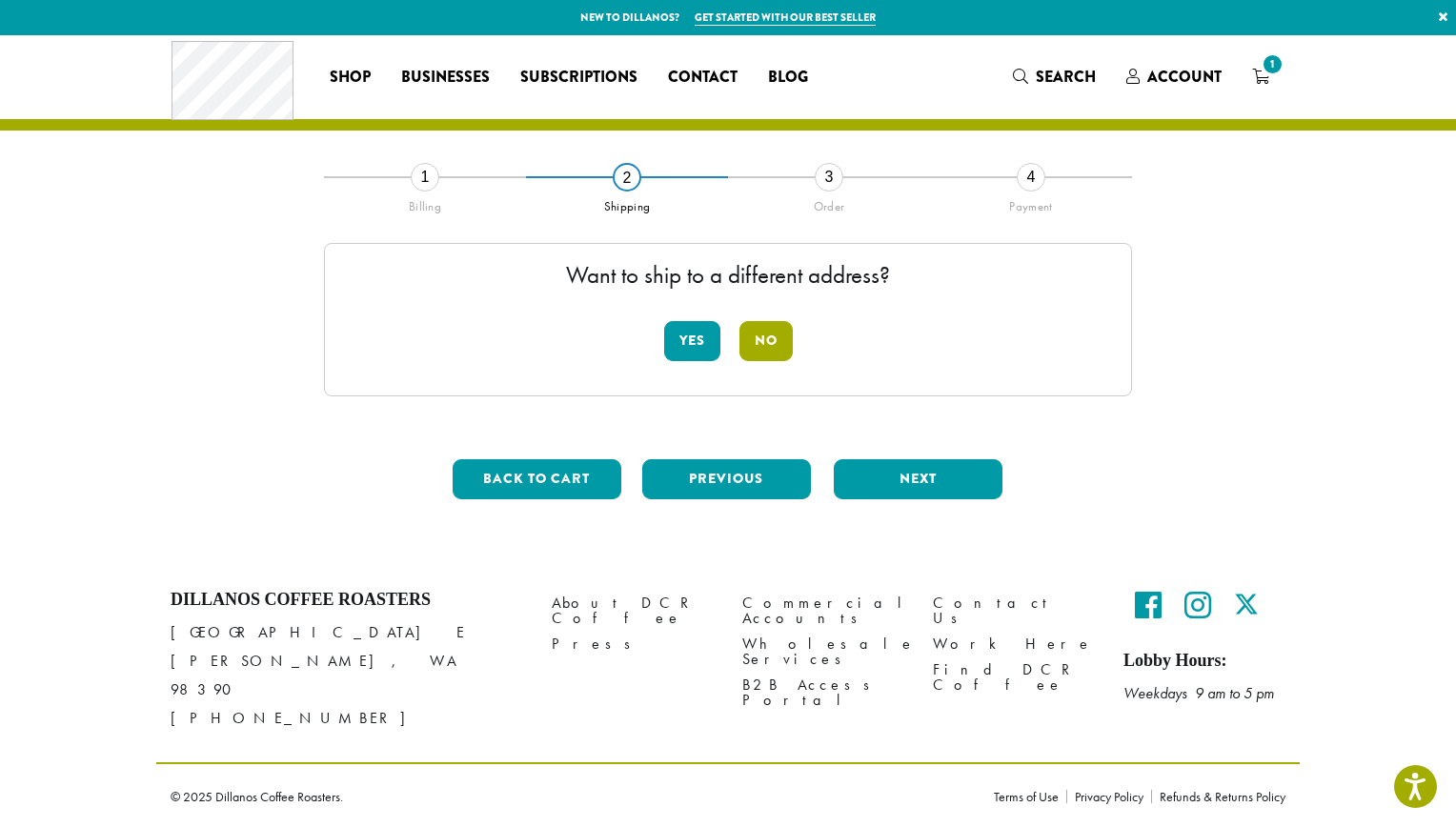
click at [778, 350] on button "No" at bounding box center [765, 340] width 53 height 40
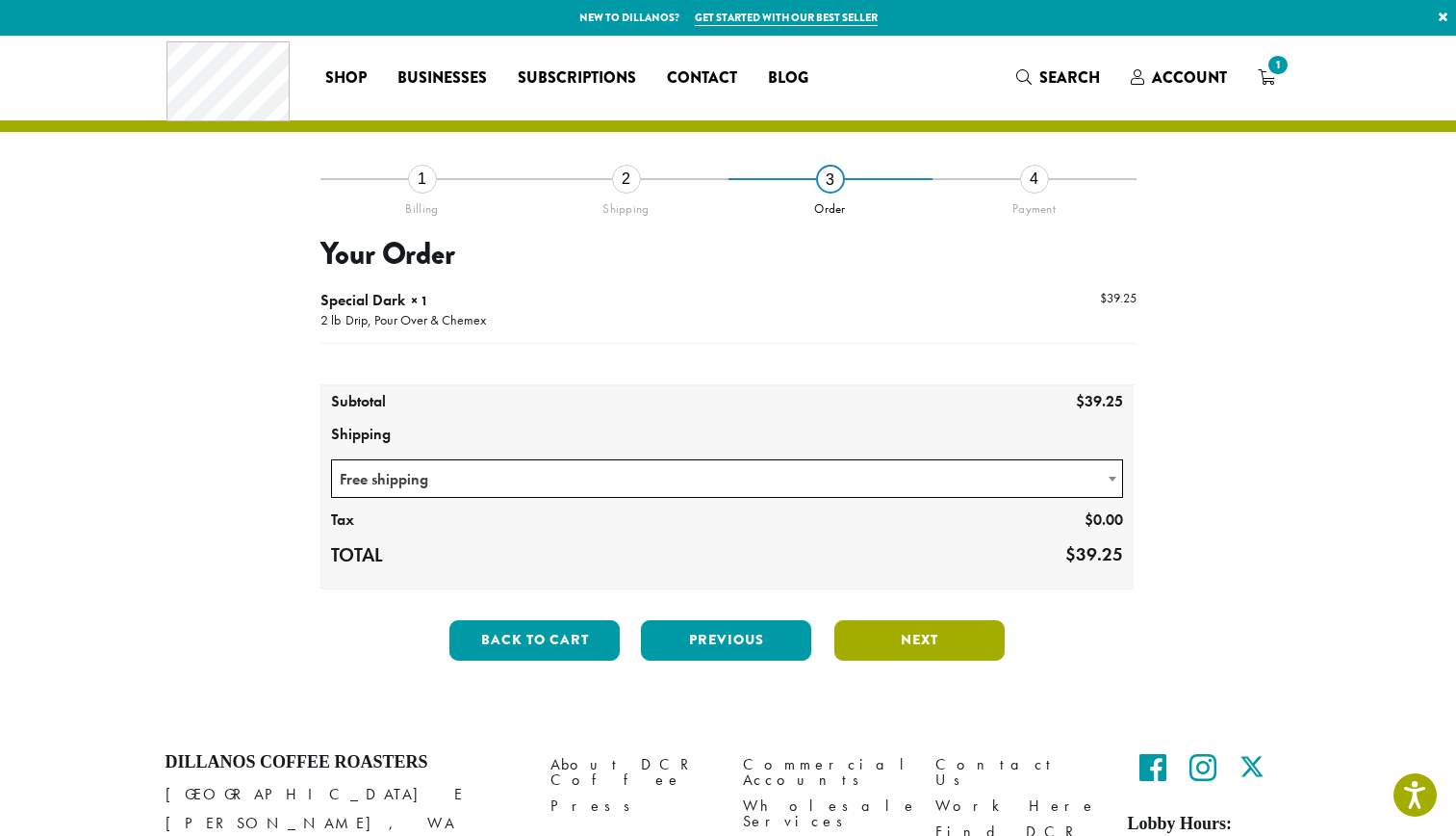
click at [955, 640] on button "Next" at bounding box center [920, 639] width 170 height 40
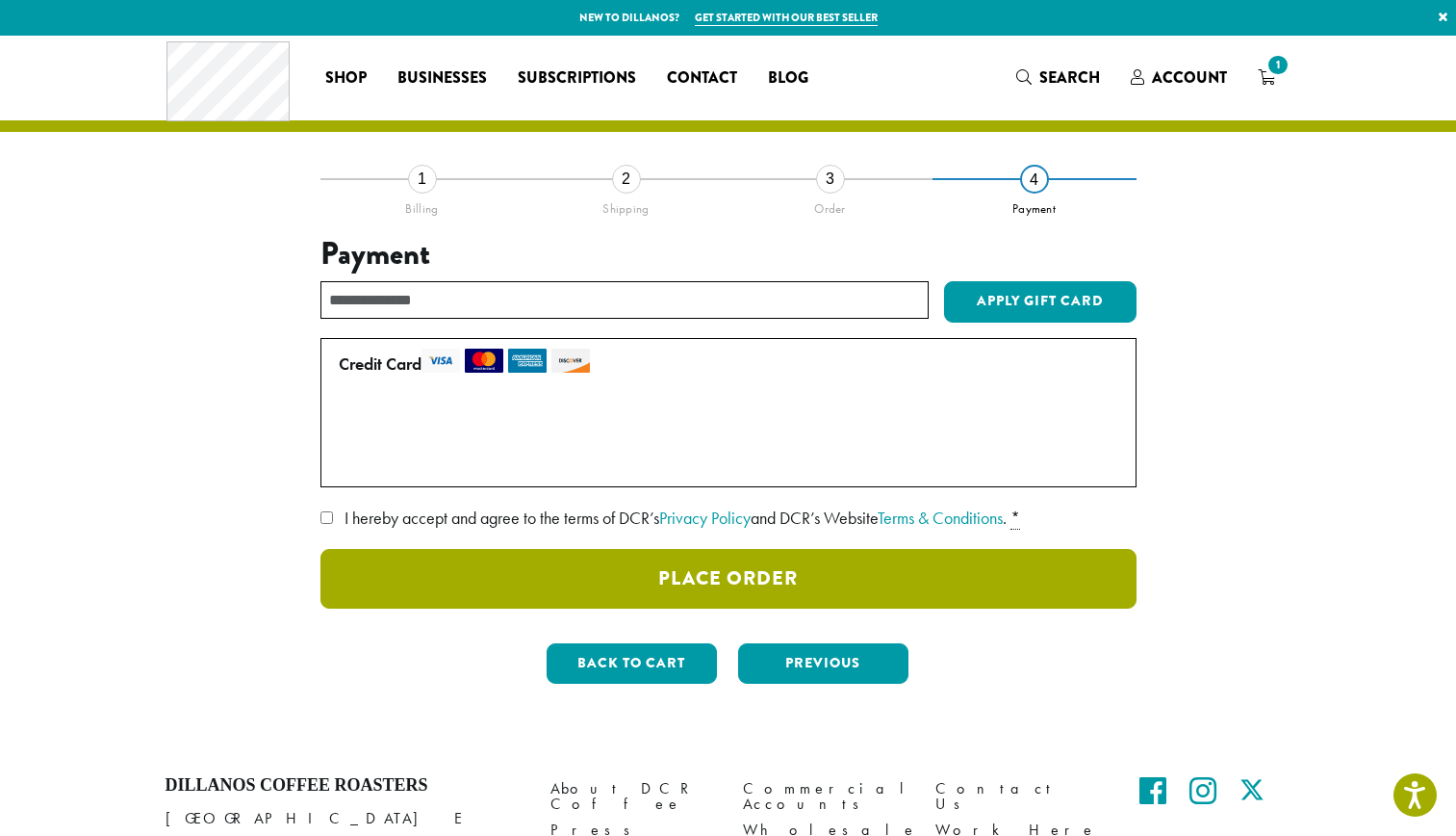
click at [702, 579] on button "Place Order" at bounding box center [729, 579] width 816 height 60
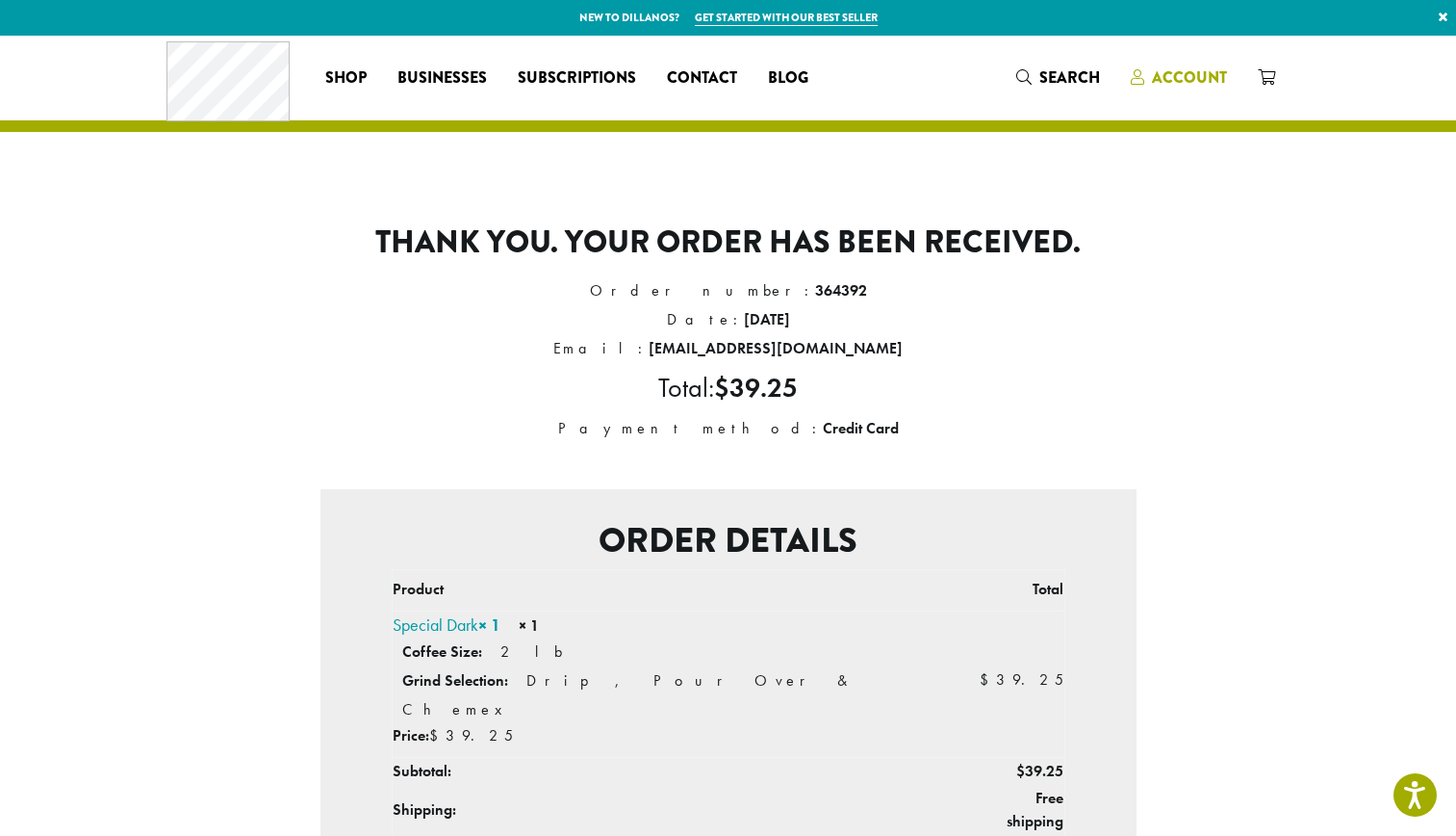
click at [1210, 78] on span "Account" at bounding box center [1189, 77] width 75 height 23
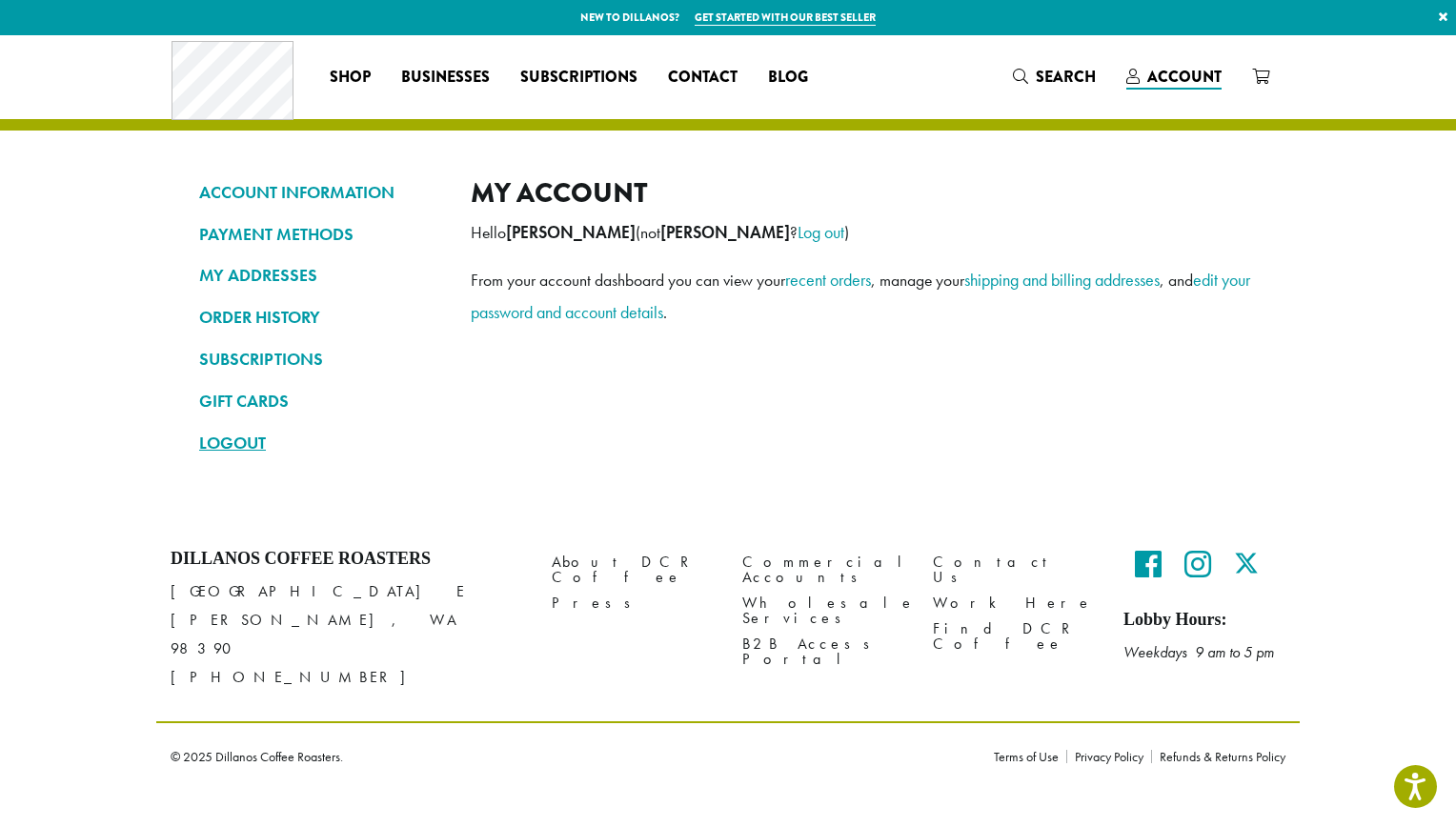
click at [258, 450] on link "LOGOUT" at bounding box center [321, 443] width 243 height 32
